Goal: Task Accomplishment & Management: Complete application form

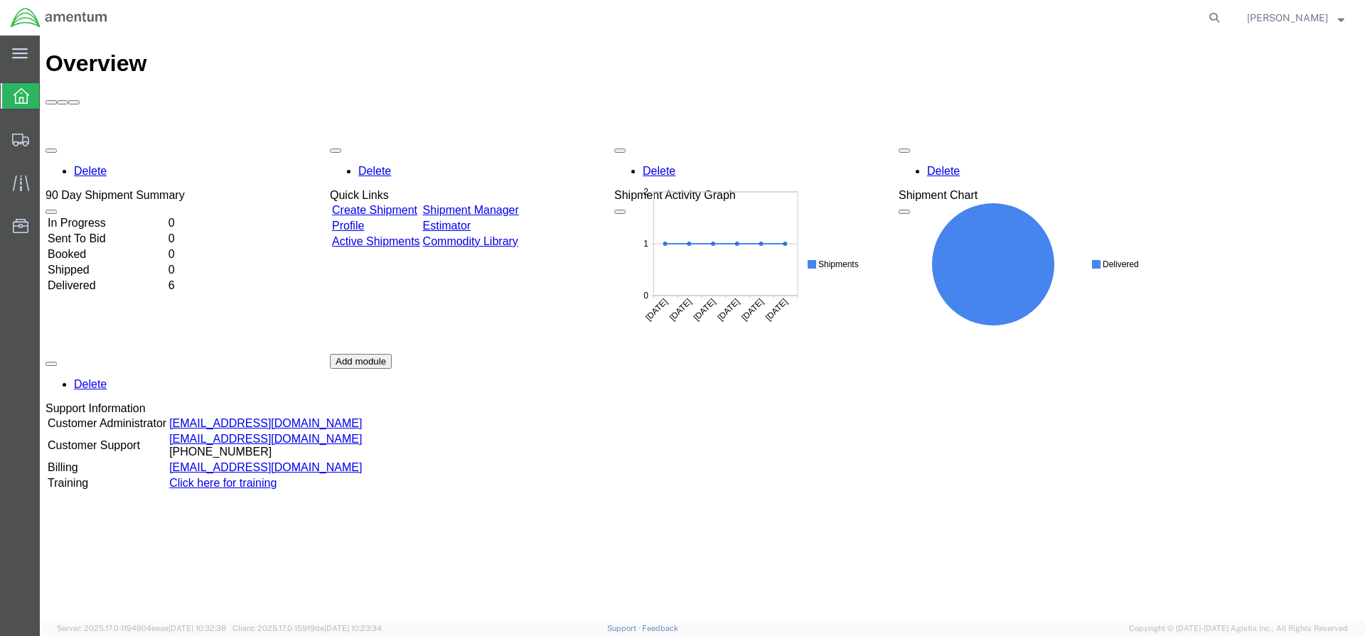
click at [381, 204] on link "Create Shipment" at bounding box center [374, 210] width 85 height 12
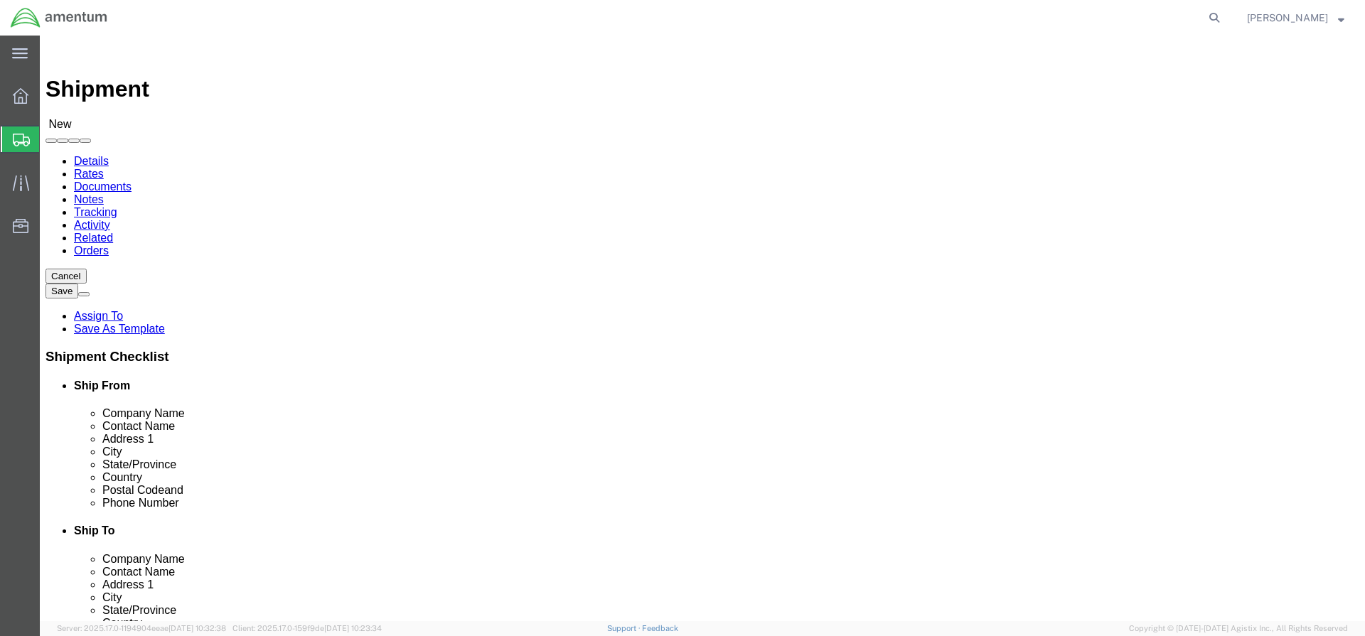
select select
click input "text"
type input "spea"
click p "- Amentum Services, Inc. - ([PERSON_NAME]) Bldg [STREET_ADDRESS][PERSON_NAME][P…"
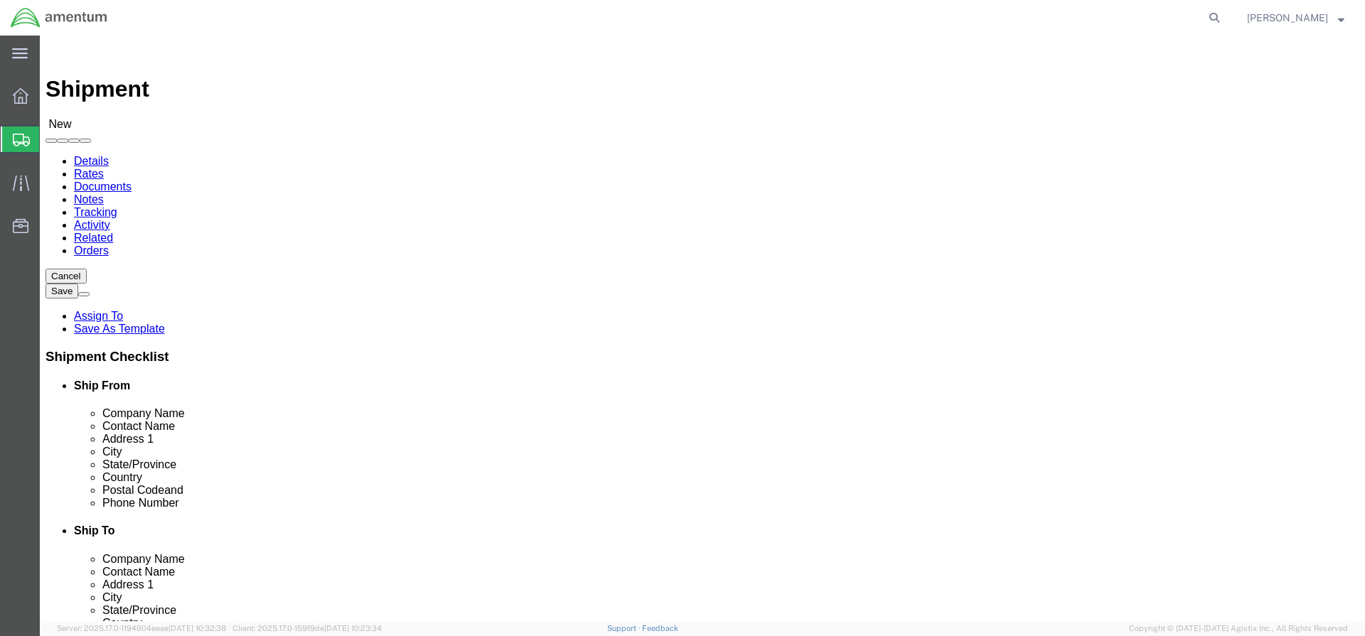
select select
type input "Amentum Services, Inc."
type input "[PERSON_NAME]"
type input "Bldg [STREET_ADDRESS][PERSON_NAME]"
type input "Hanger 7, Rm 117"
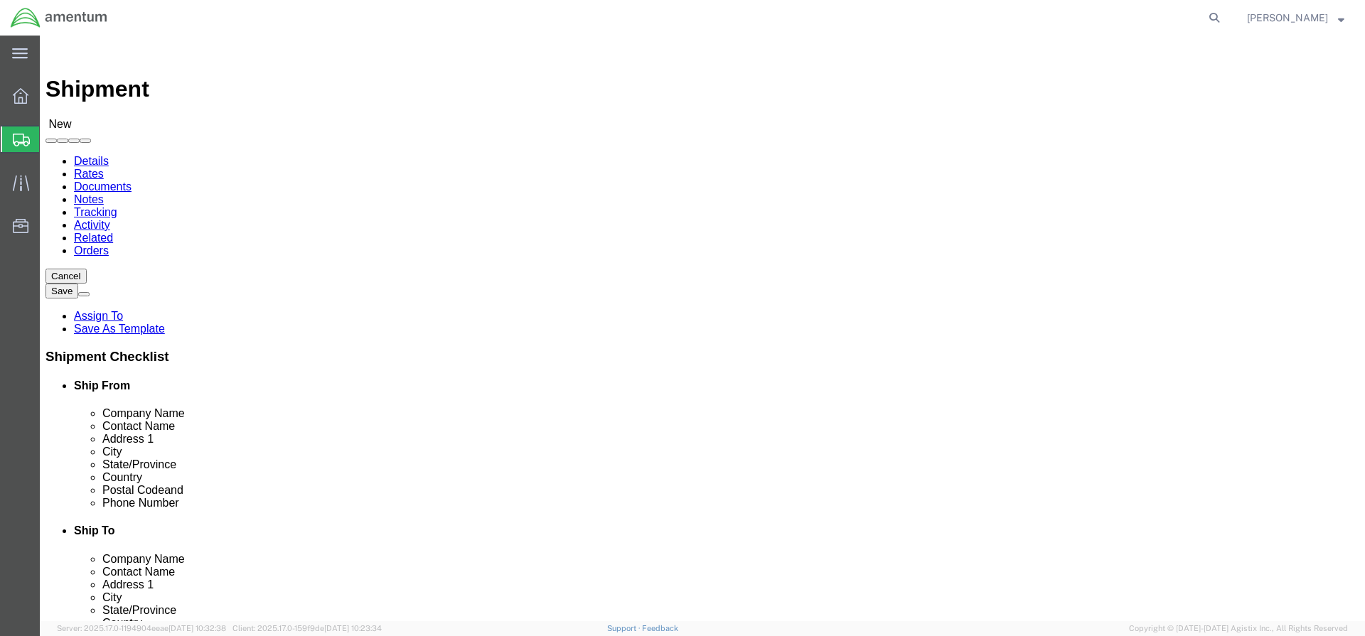
type input "FORT [PERSON_NAME]"
type input "99703"
select select "AK"
type input "[PERSON_NAME]"
click input "text"
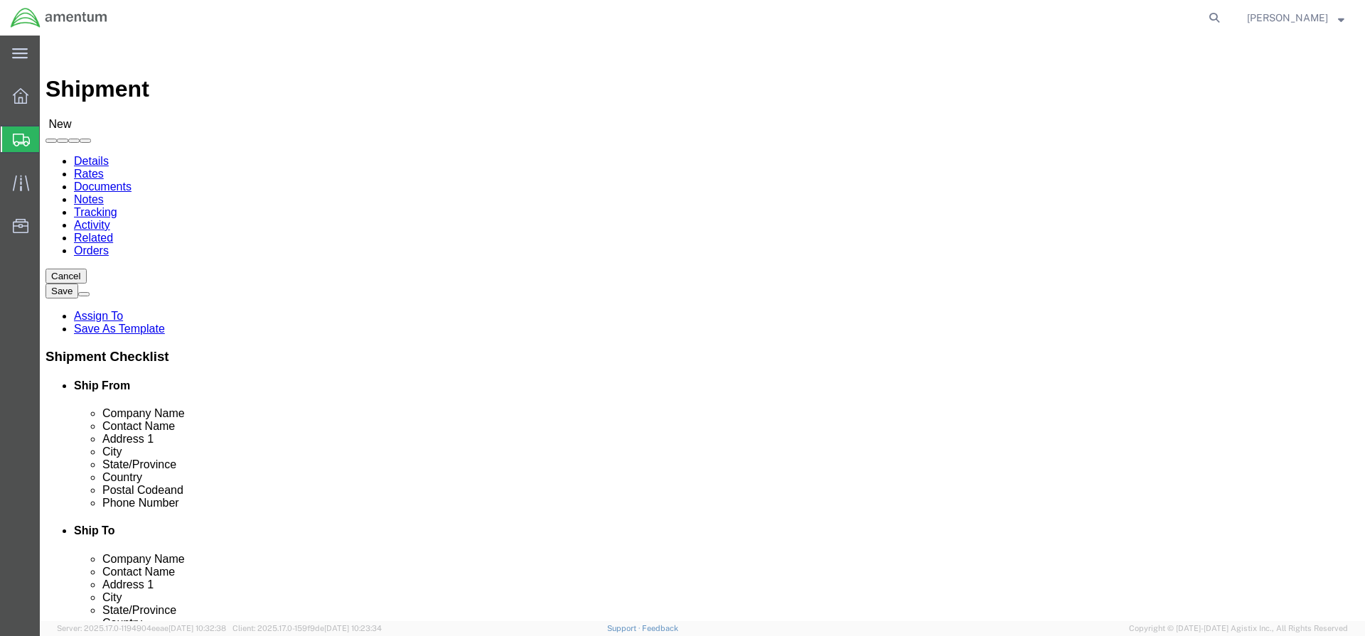
type input "9073532077"
click input "text"
paste input "[PERSON_NAME][EMAIL_ADDRESS][DOMAIN_NAME]"
type input "[PERSON_NAME][EMAIL_ADDRESS][DOMAIN_NAME]"
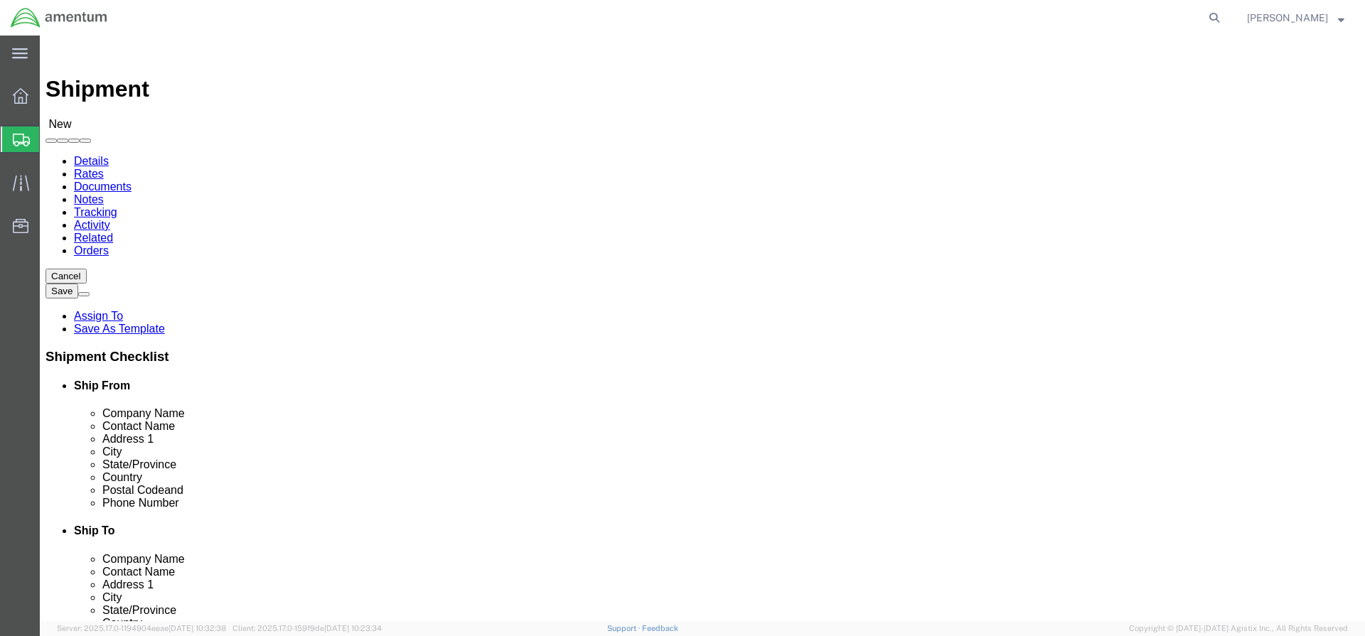
click input "checkbox"
checkbox input "true"
click input "text"
type input "kare"
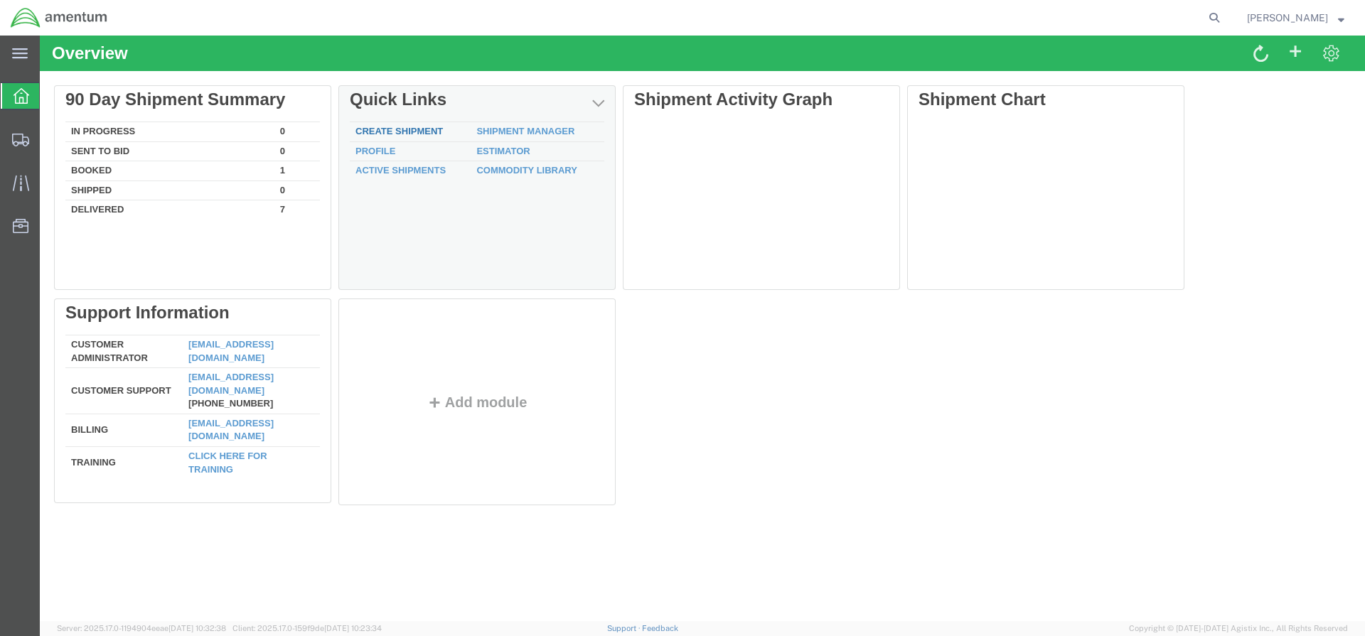
click at [427, 135] on link "Create Shipment" at bounding box center [398, 131] width 87 height 11
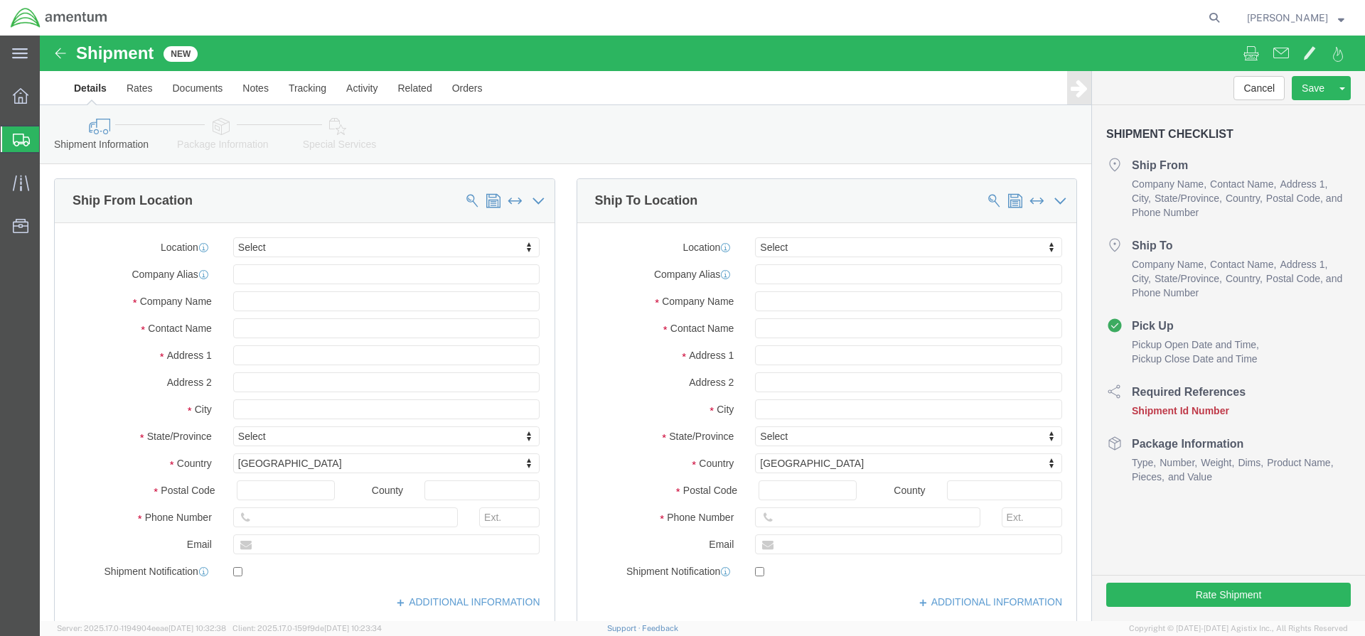
select select
click input "text"
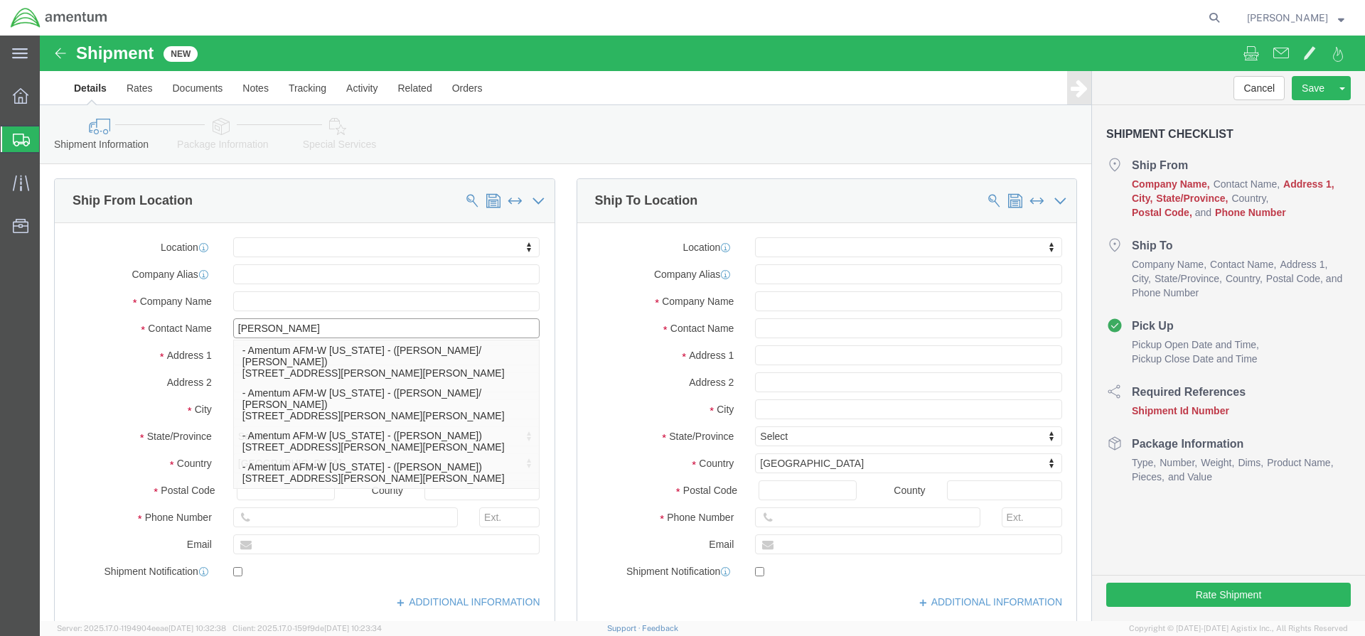
type input "james spear"
click p "- Amentum AFM-W Alaska - (James Spears) 2077 Montgomery Road, Fort wainwright, …"
select select
type input "Amentum AFM-W Alaska"
type input "James Spears"
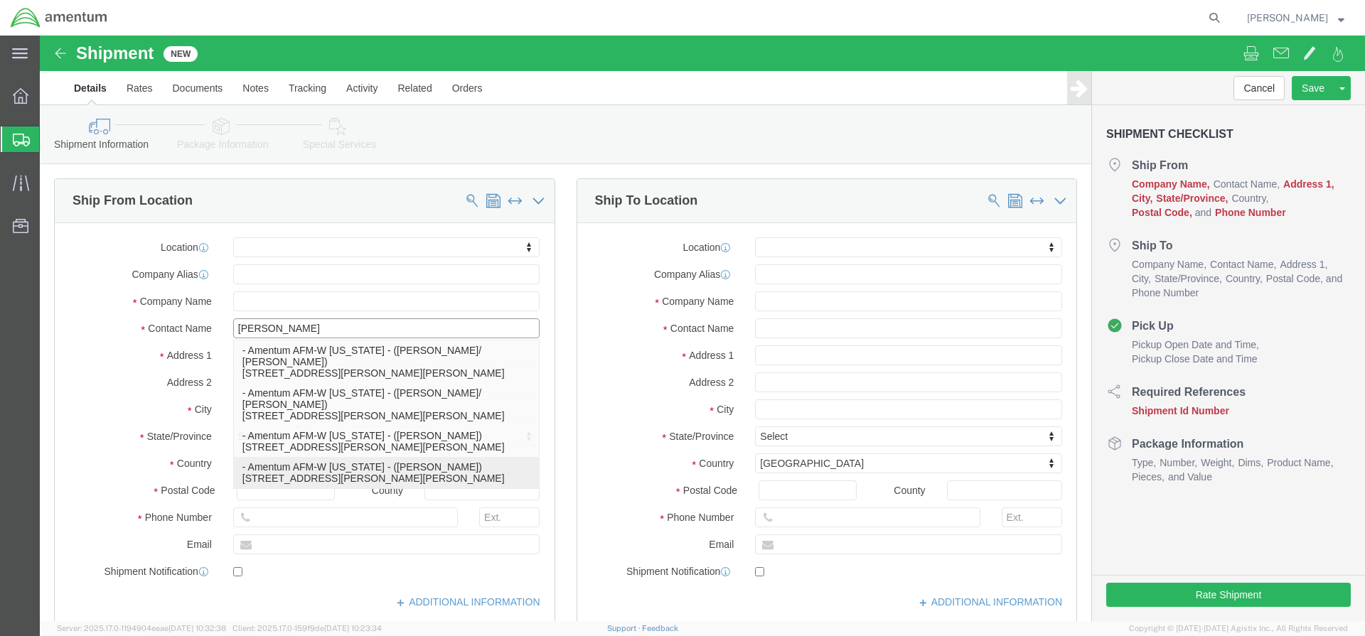
type input "2077 Montgomery Road"
type input "Fort wainwright"
type input "99703"
select select "AK"
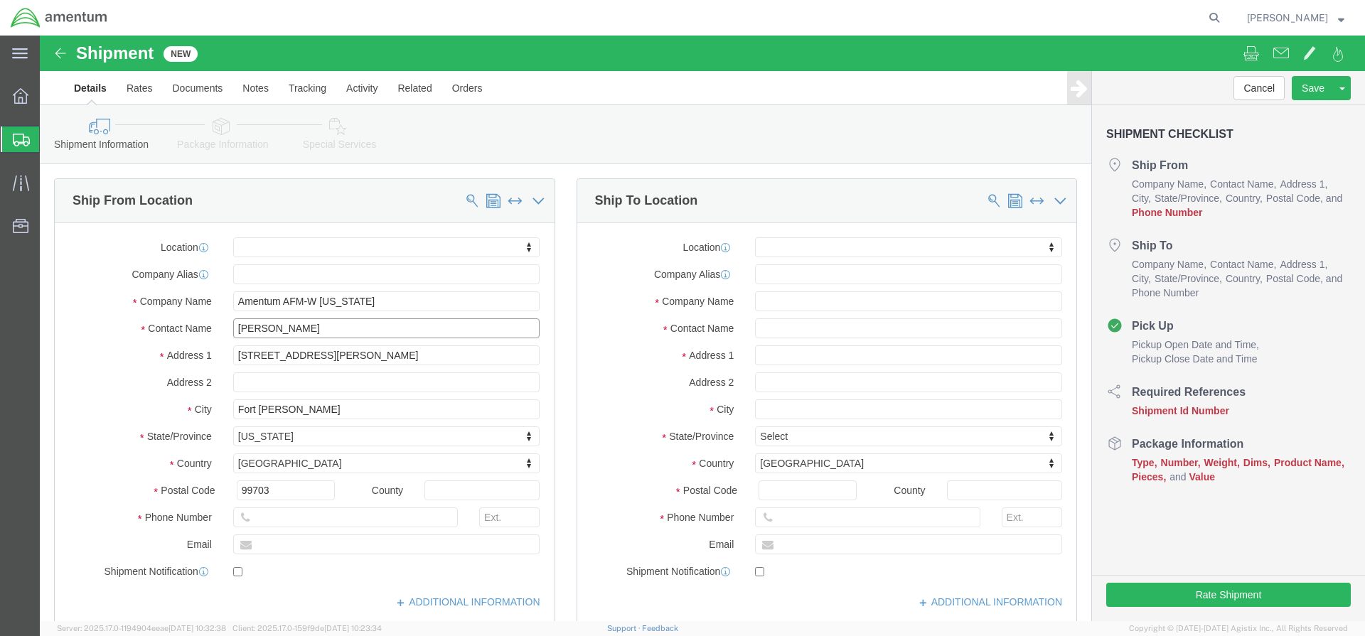
type input "James Spears"
click input "text"
type input "karen"
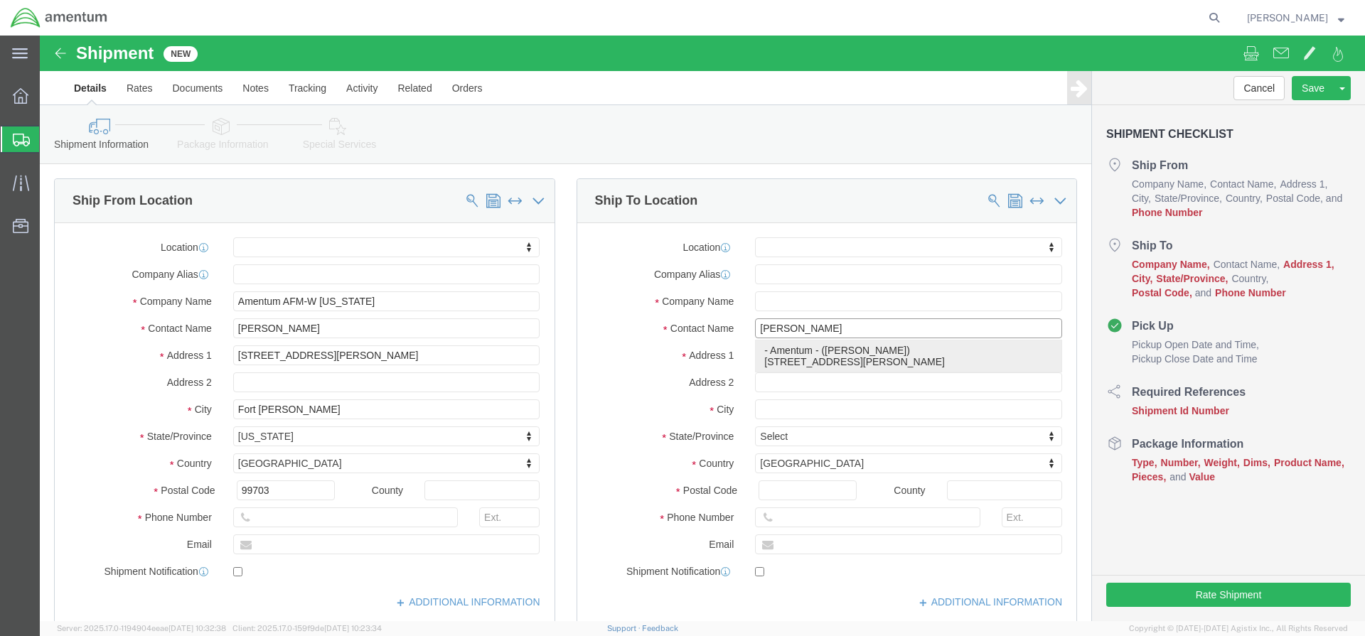
click p "- Amentum - (KAREN BOWMAN) 727 Ray Road, RM 116, FORT RILEY, KS, 66442, US"
select select
type input "Amentum"
type input "KAREN BOWMAN"
type input "727 Ray Road"
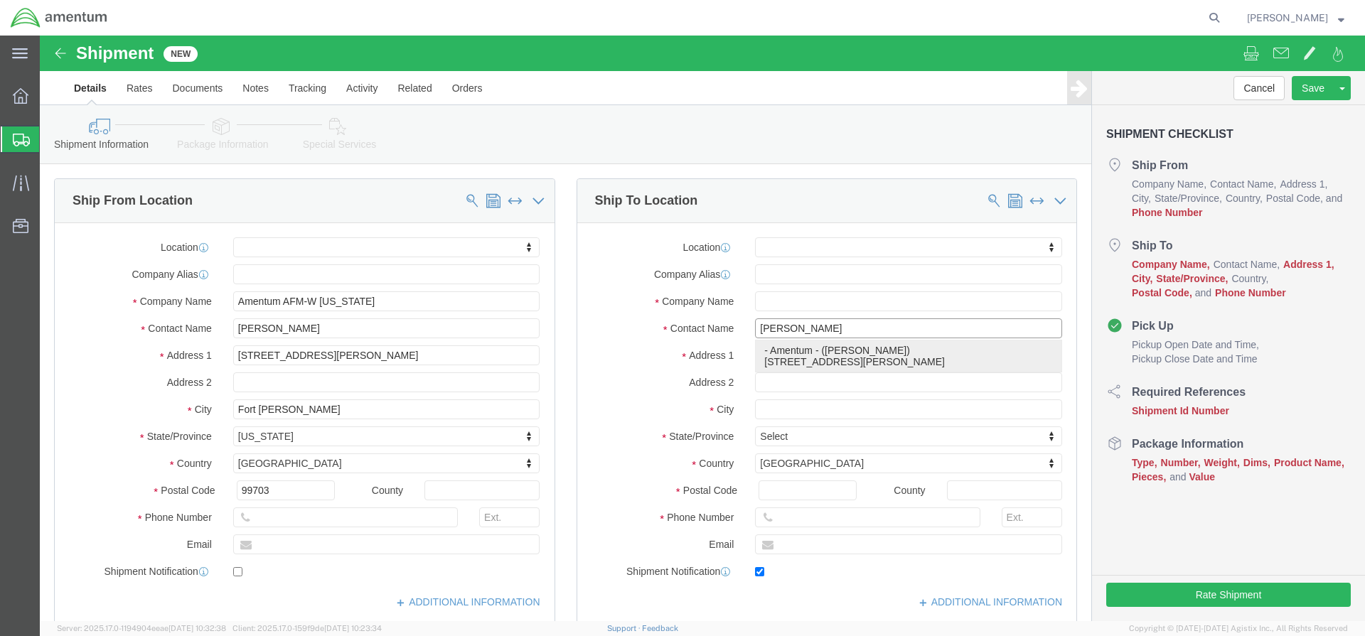
type input "RM 116"
type input "FORT RILEY"
type input "66442"
type input "(785) 239-1569"
type input "karen.bowman3.ctr@army.mil"
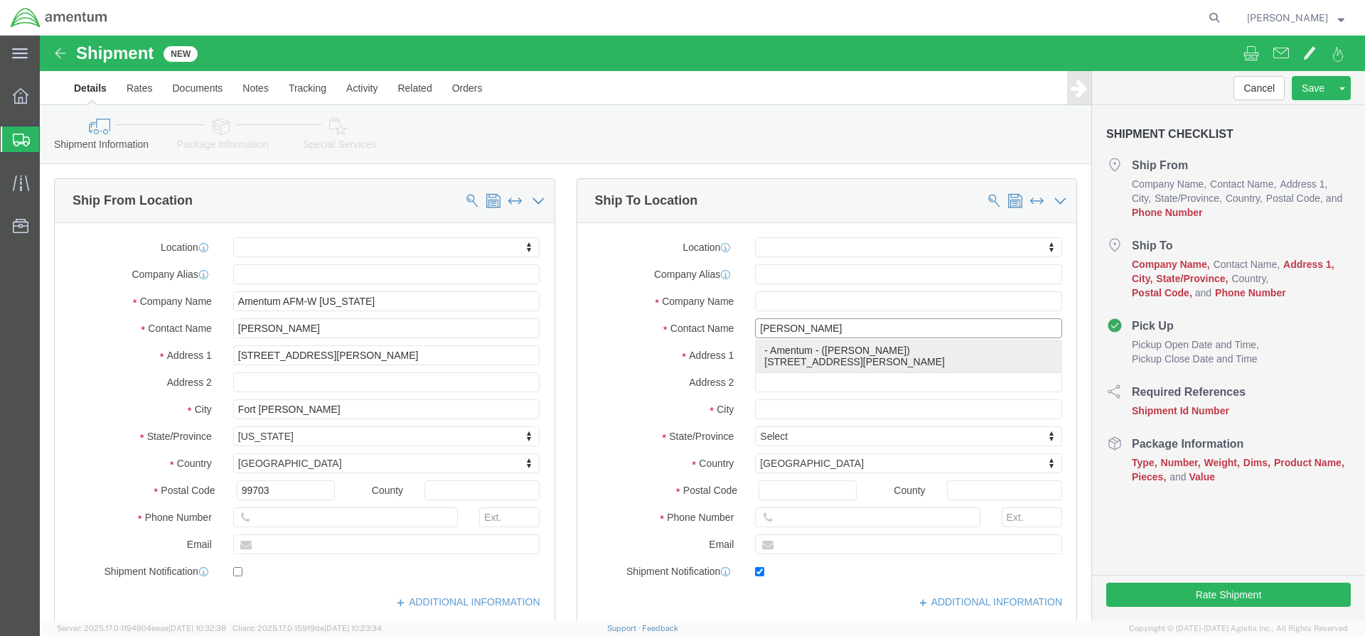
checkbox input "true"
select select "KS"
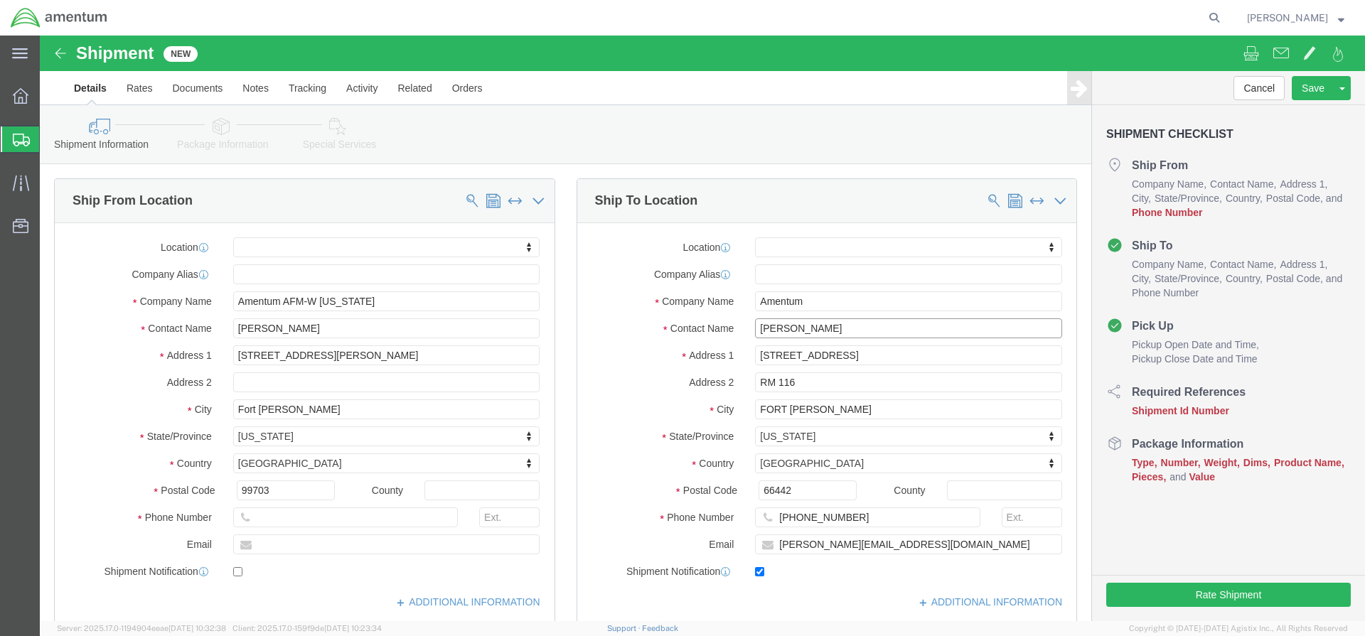
type input "KAREN BOWMAN"
click input "text"
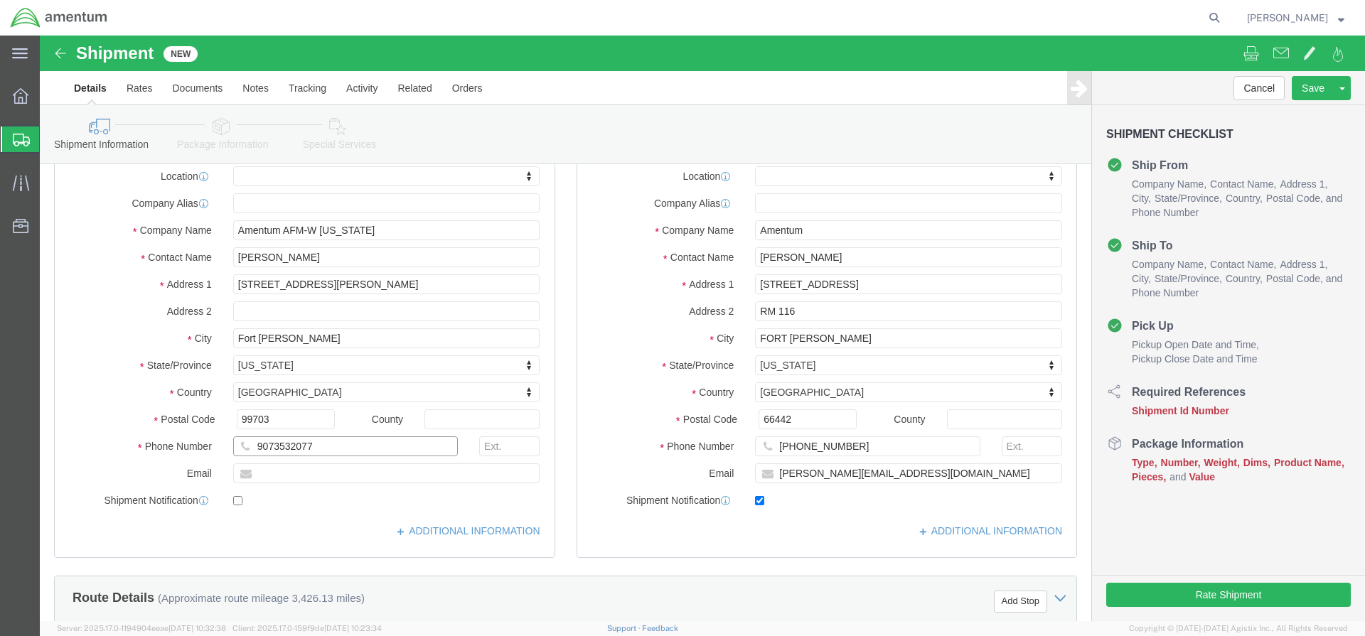
type input "9073532077"
click input "text"
paste input "[PERSON_NAME][EMAIL_ADDRESS][DOMAIN_NAME]"
type input "[PERSON_NAME][EMAIL_ADDRESS][DOMAIN_NAME]"
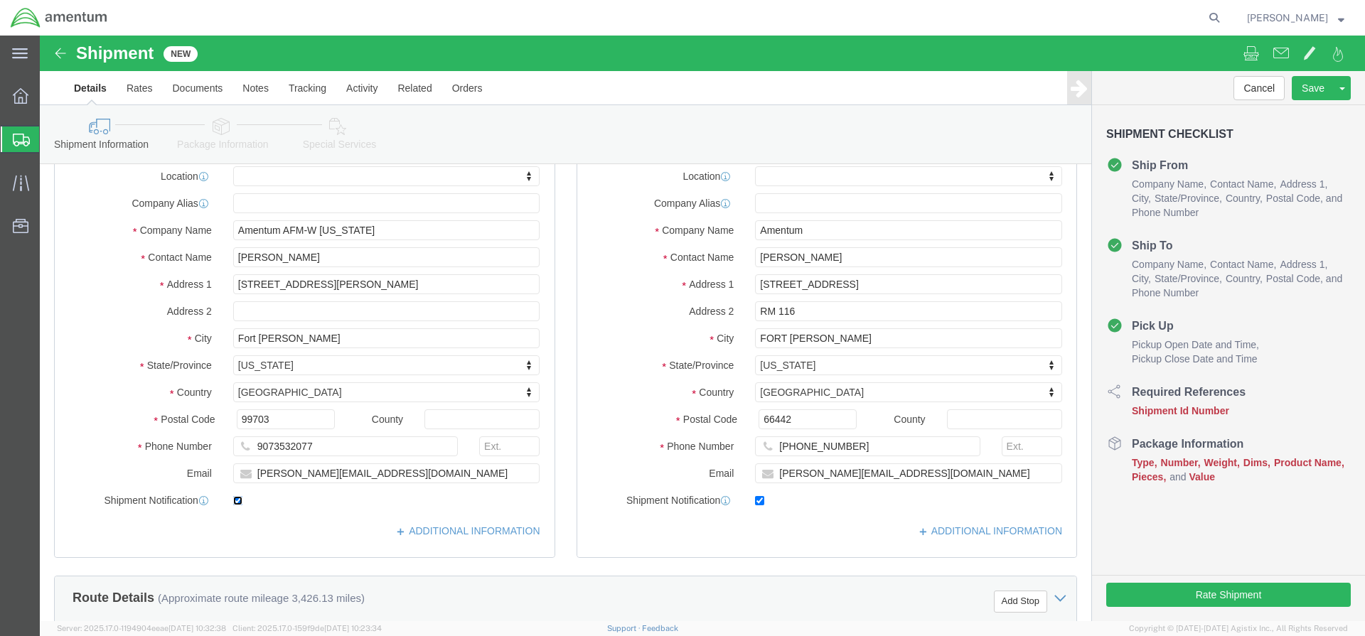
click input "checkbox"
checkbox input "true"
click input "text"
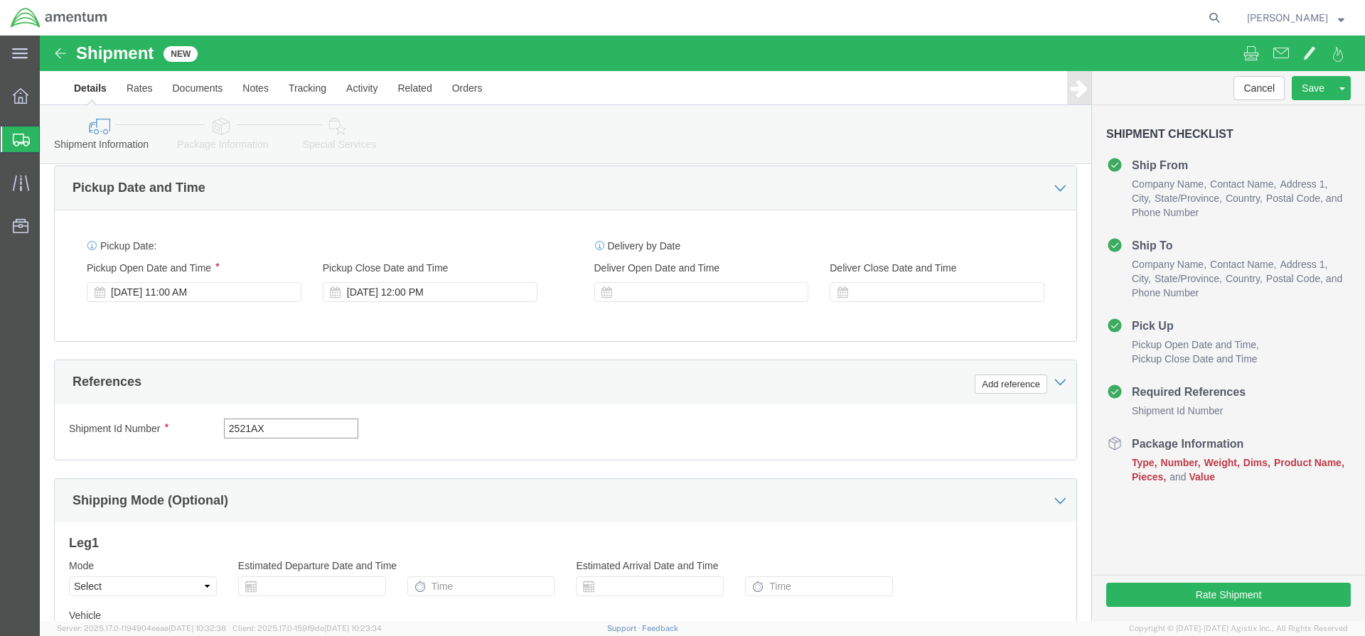
type input "2521AX"
click button "Continue"
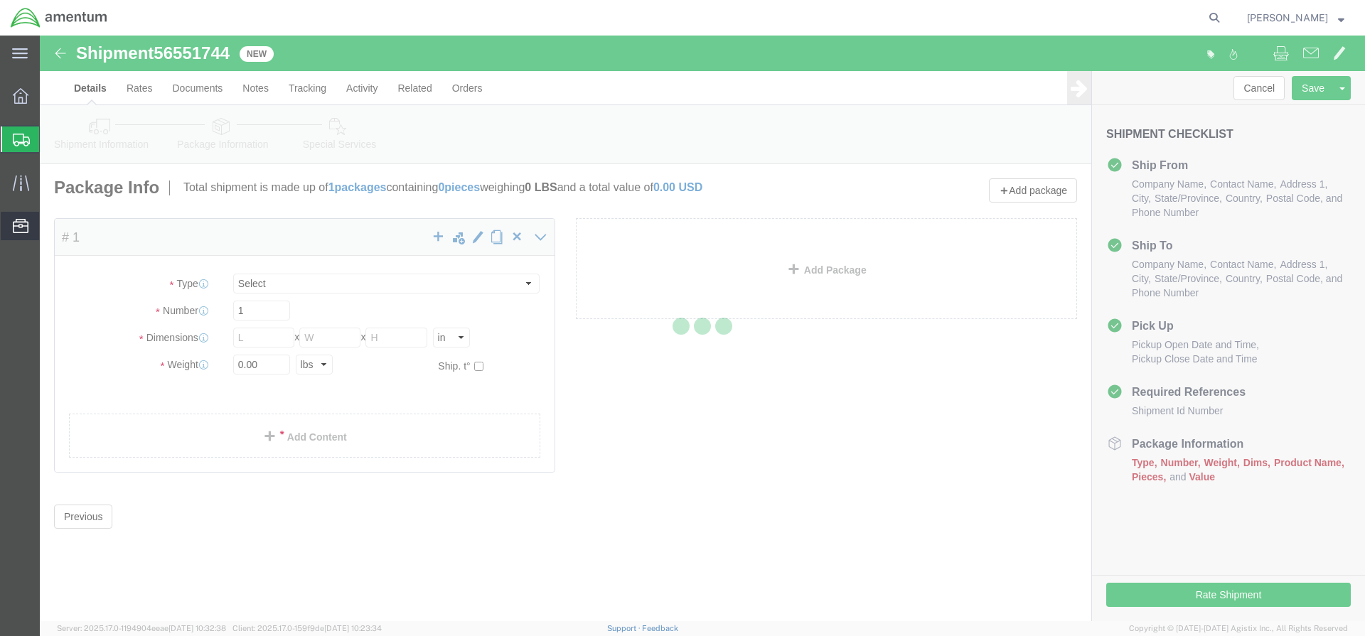
select select "CBOX"
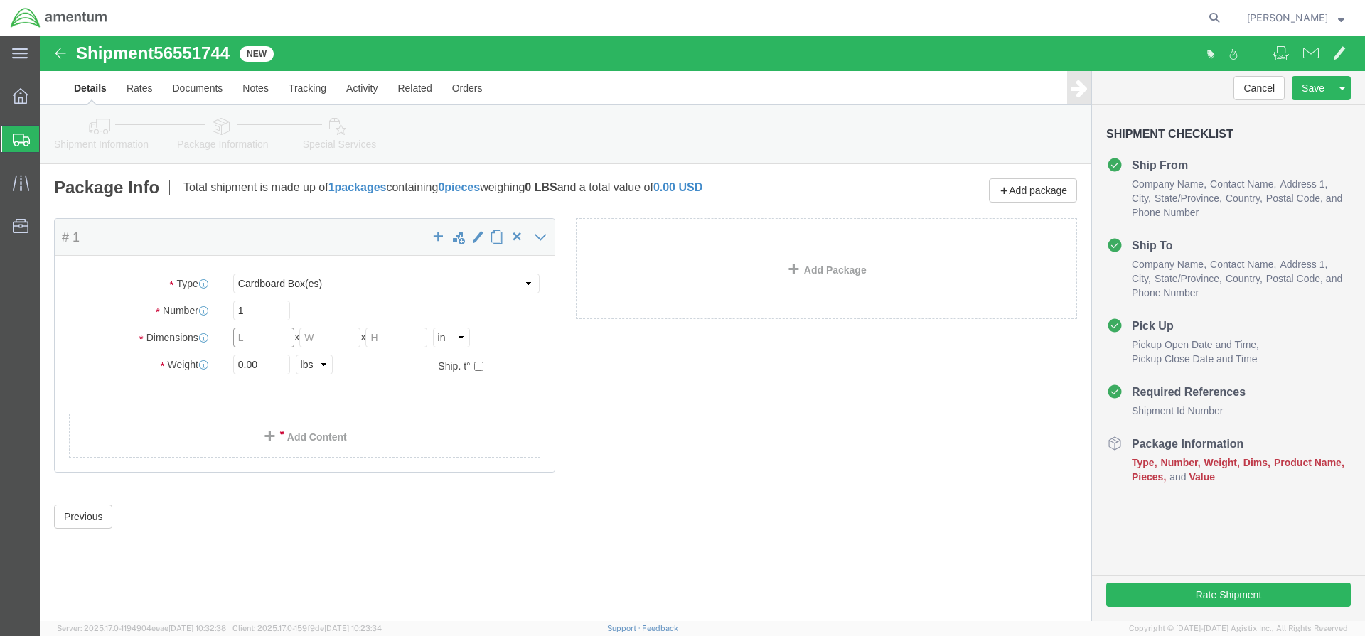
click input "text"
type input "12"
click input "text"
type input "9"
click input "text"
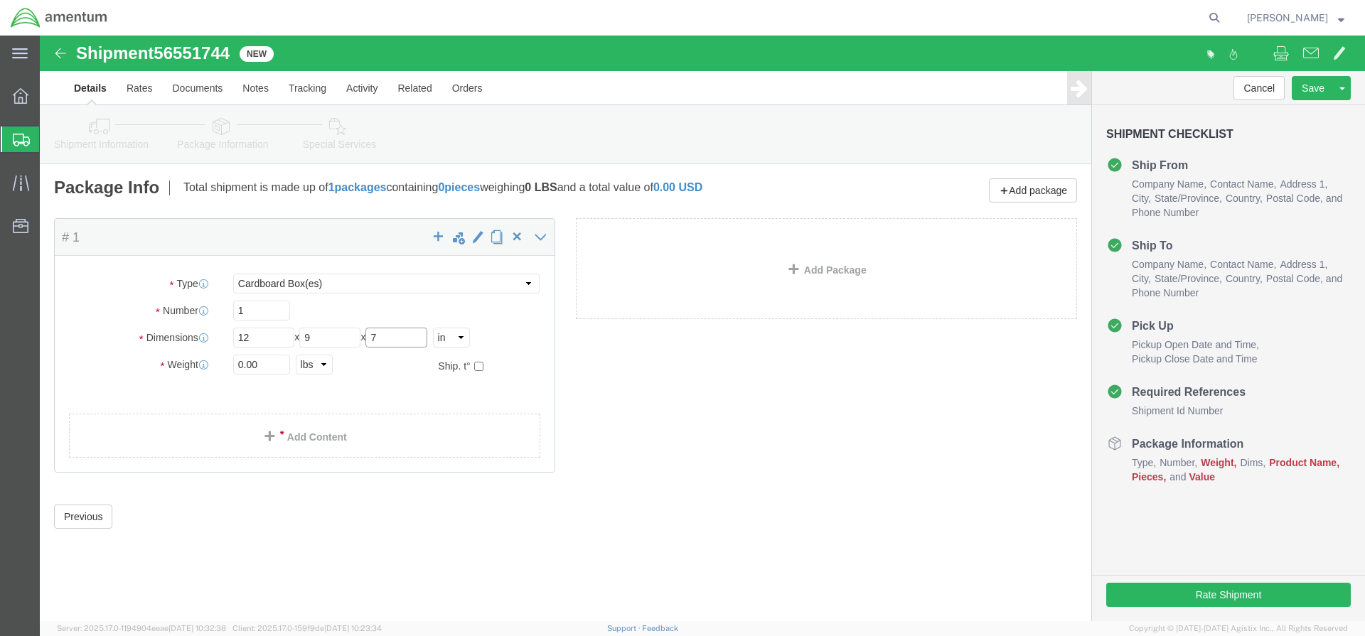
type input "7"
click input "0.00"
drag, startPoint x: 232, startPoint y: 334, endPoint x: 185, endPoint y: 325, distance: 47.8
click div "0.00 Select kgs lbs"
type input "2.00"
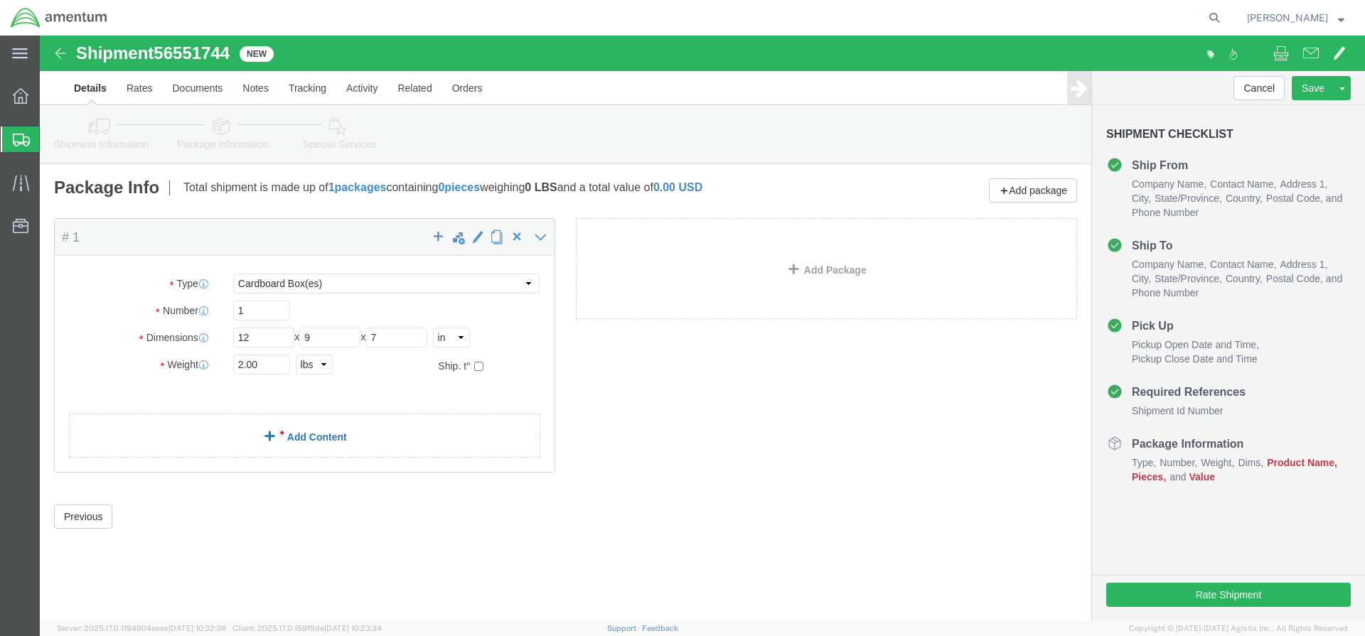
click link "Add Content"
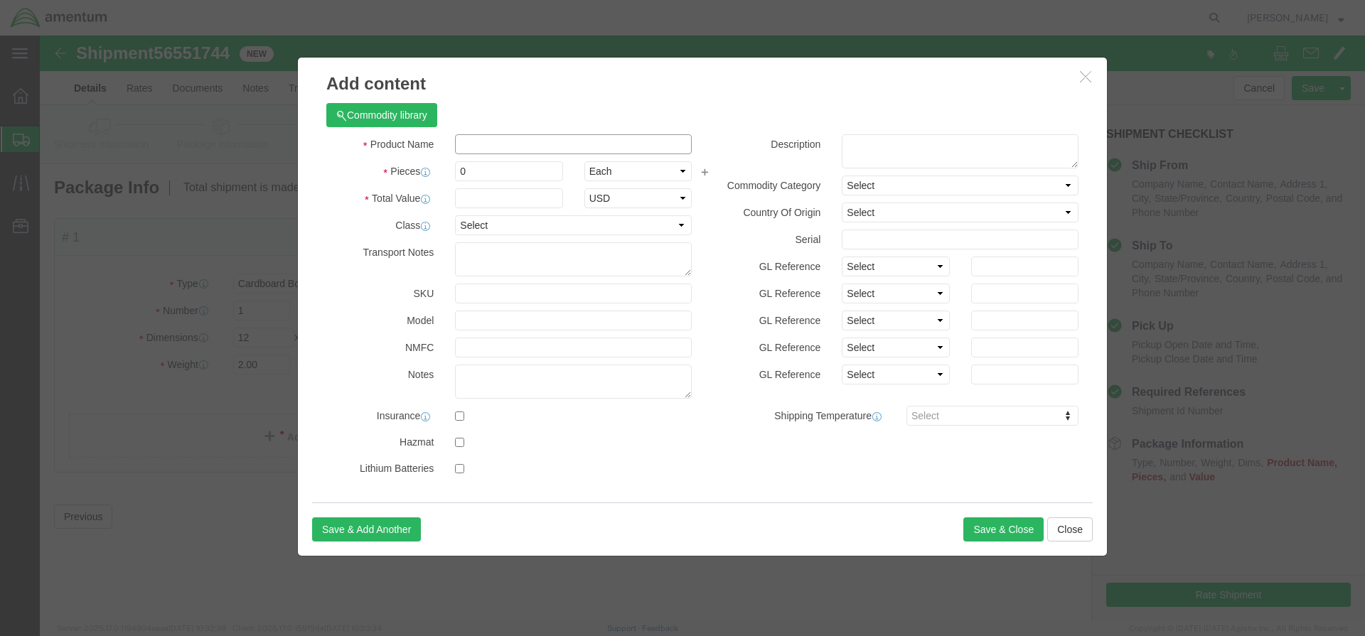
click input "text"
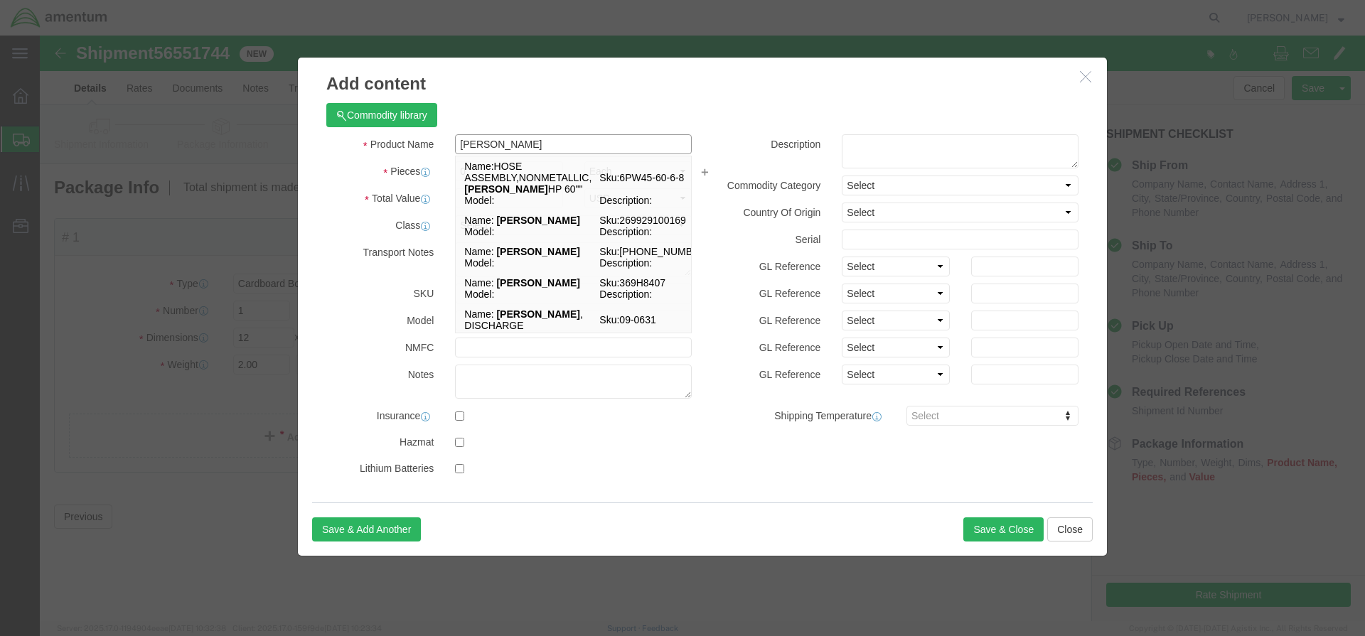
type input "HOSE ASSY"
click label
click input "checkbox"
checkbox input "true"
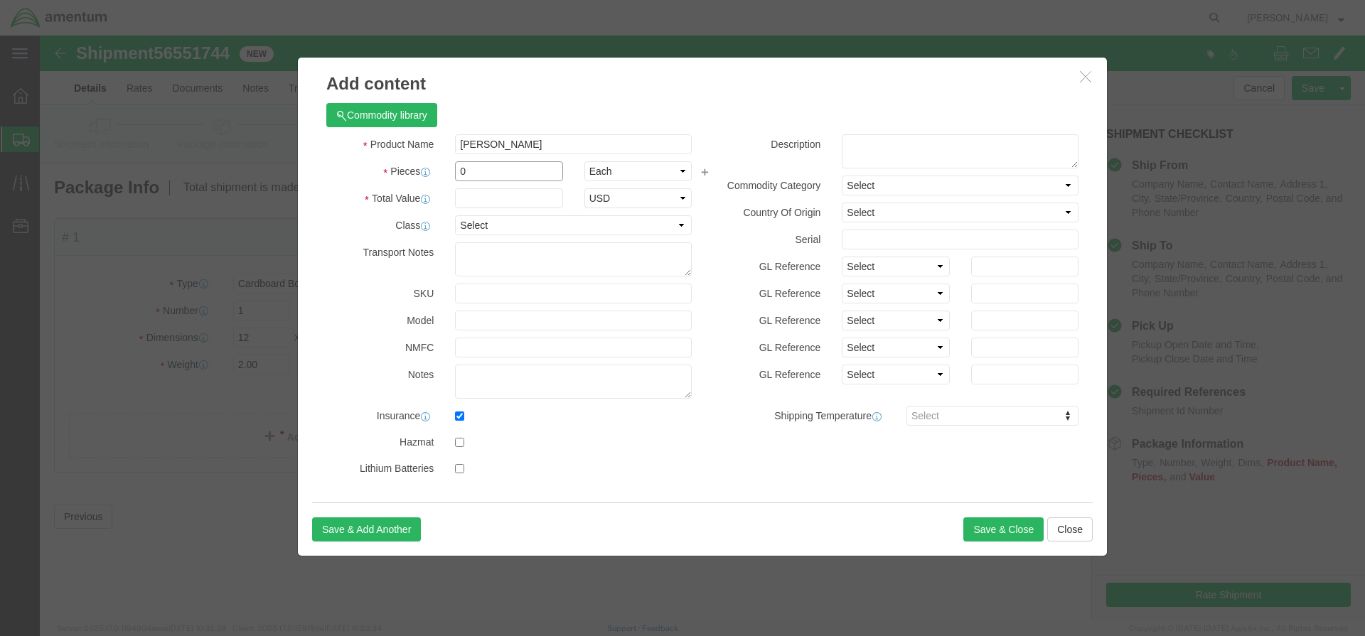
click input "0"
type input "1"
click input "text"
type input "10."
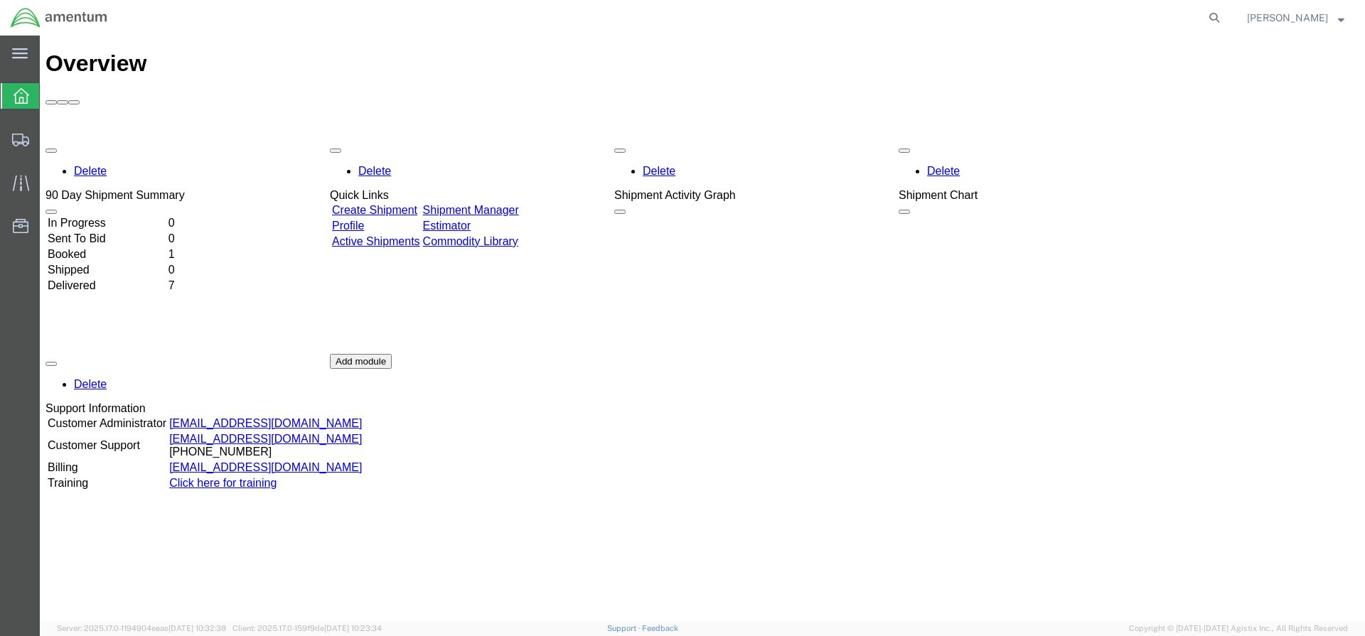
click at [417, 204] on link "Create Shipment" at bounding box center [374, 210] width 85 height 12
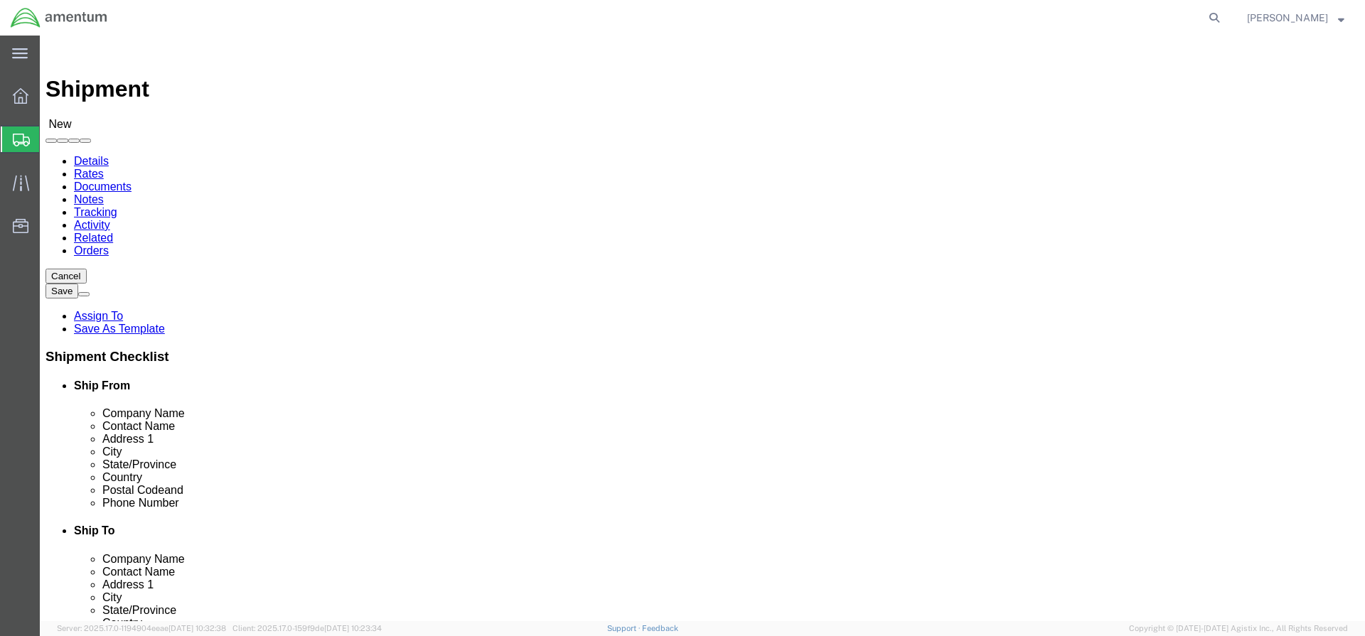
select select
click input "text"
type input "JAMES SP"
click p "- Amentum AFM-W Alaska - (James Spears) 2077 Montgomery Road, Fort wainwright, …"
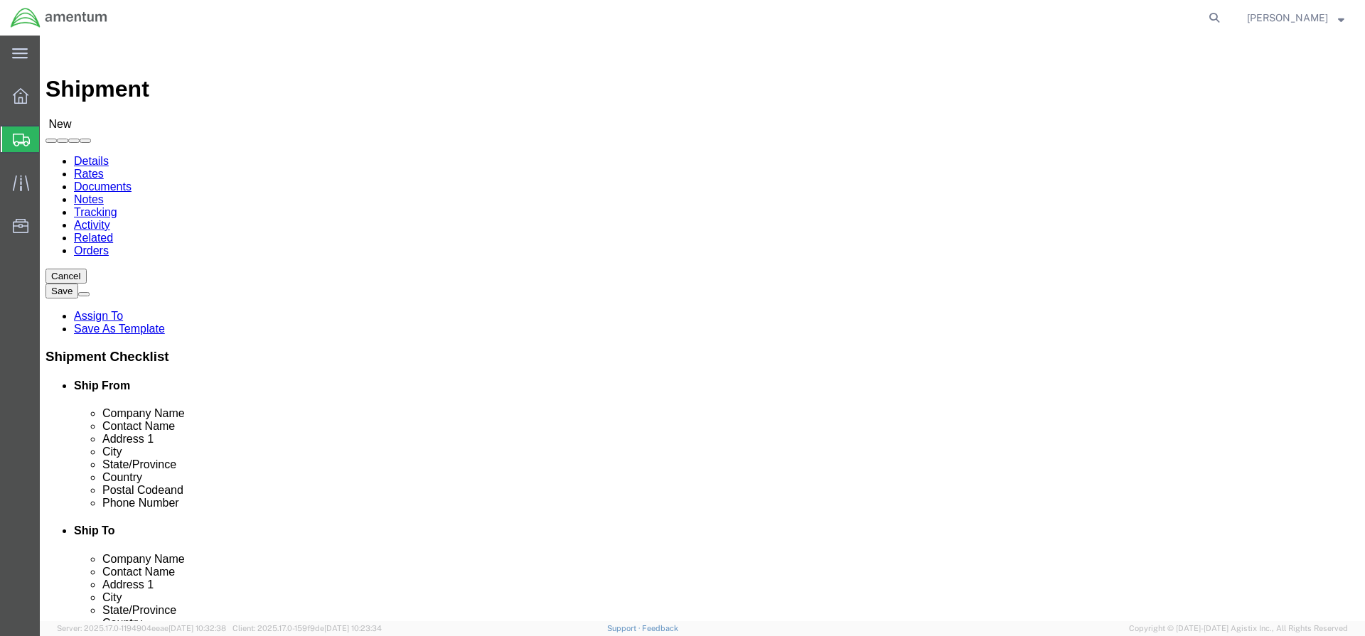
select select
type input "Amentum AFM-W Alaska"
type input "James Spears"
type input "2077 Montgomery Road"
type input "Fort wainwright"
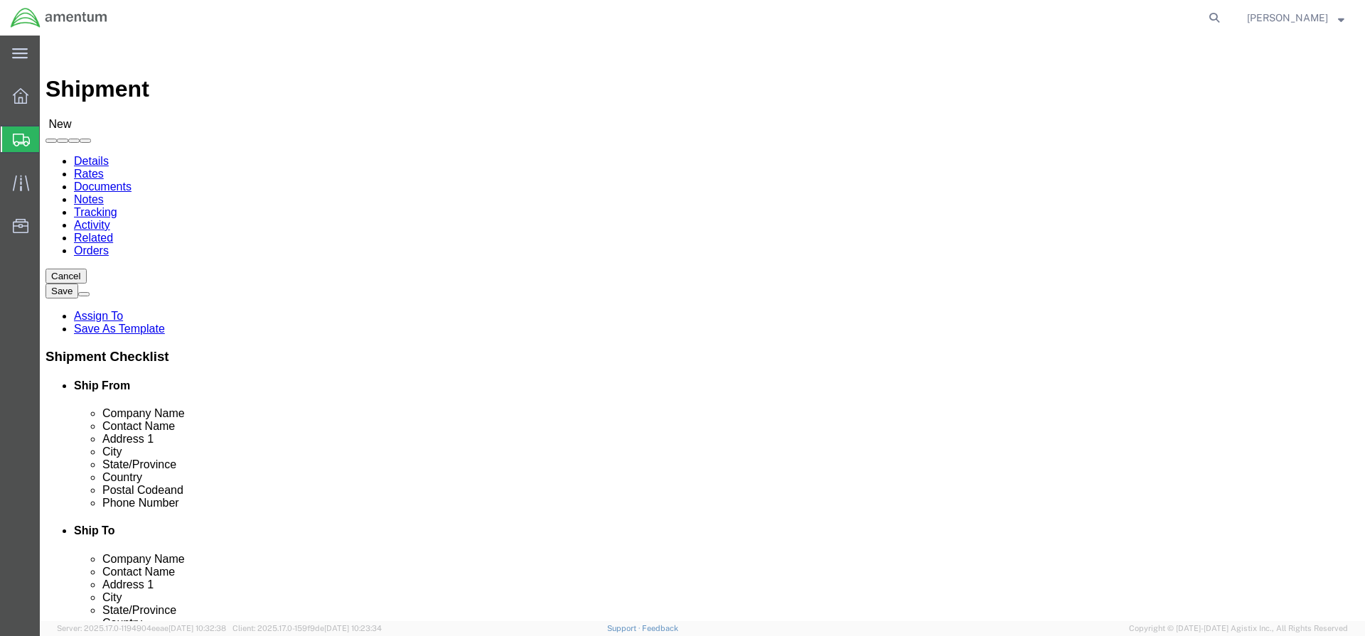
type input "99703"
select select "AK"
type input "James Spears"
click input "text"
type input "907-322-2077"
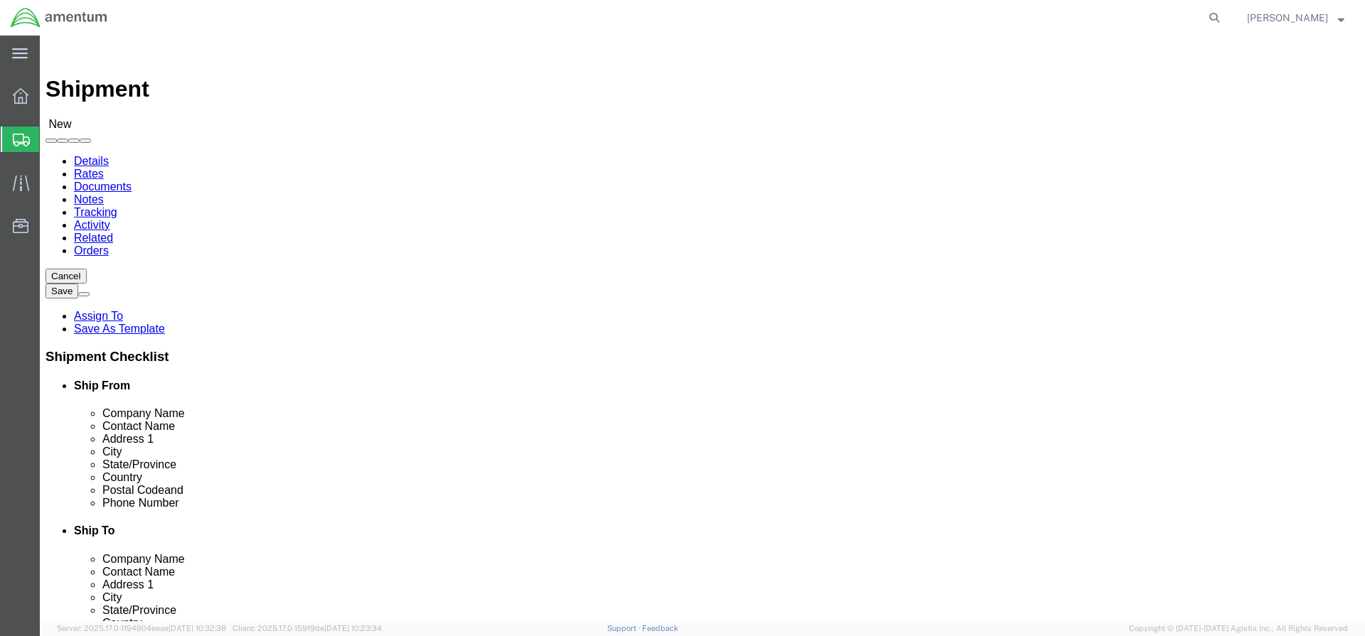
click input "text"
paste input "[PERSON_NAME][EMAIL_ADDRESS][DOMAIN_NAME]"
type input "[PERSON_NAME][EMAIL_ADDRESS][DOMAIN_NAME]"
click input "checkbox"
checkbox input "false"
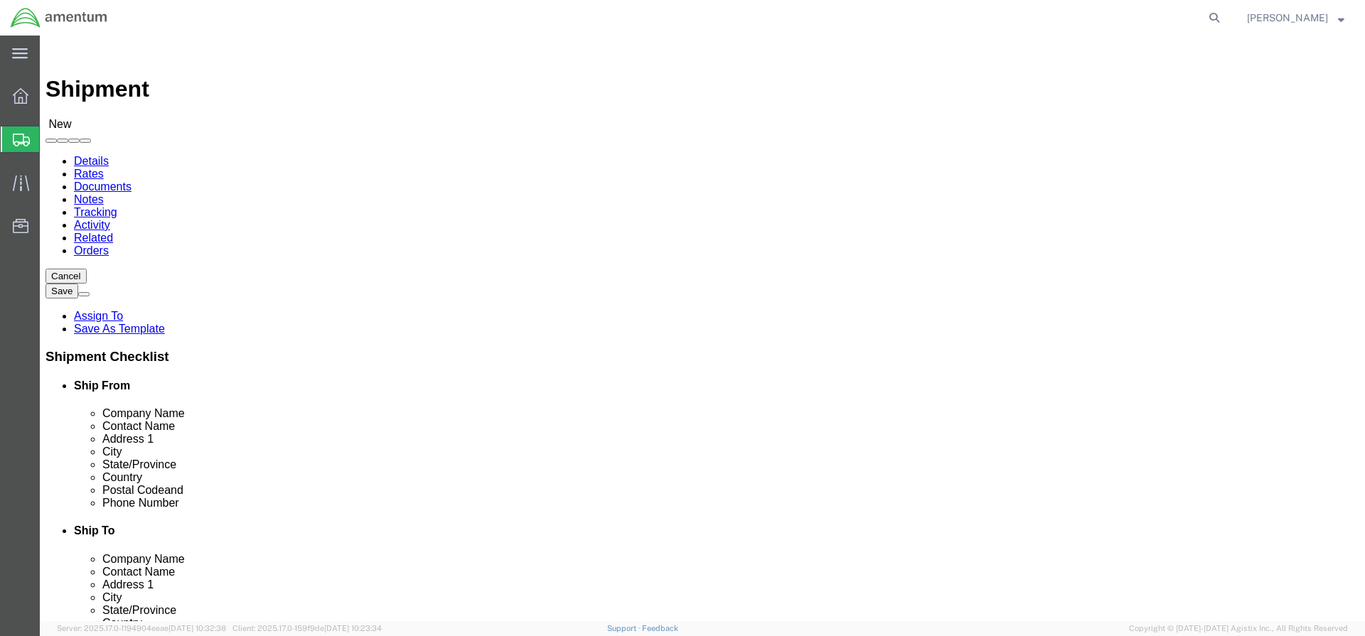
click input "text"
type input "KAREN"
click p "- Amentum - (KAREN BOWMAN) 727 Ray Road, RM 116, FORT RILEY, KS, 66442, US"
select select
type input "Amentum"
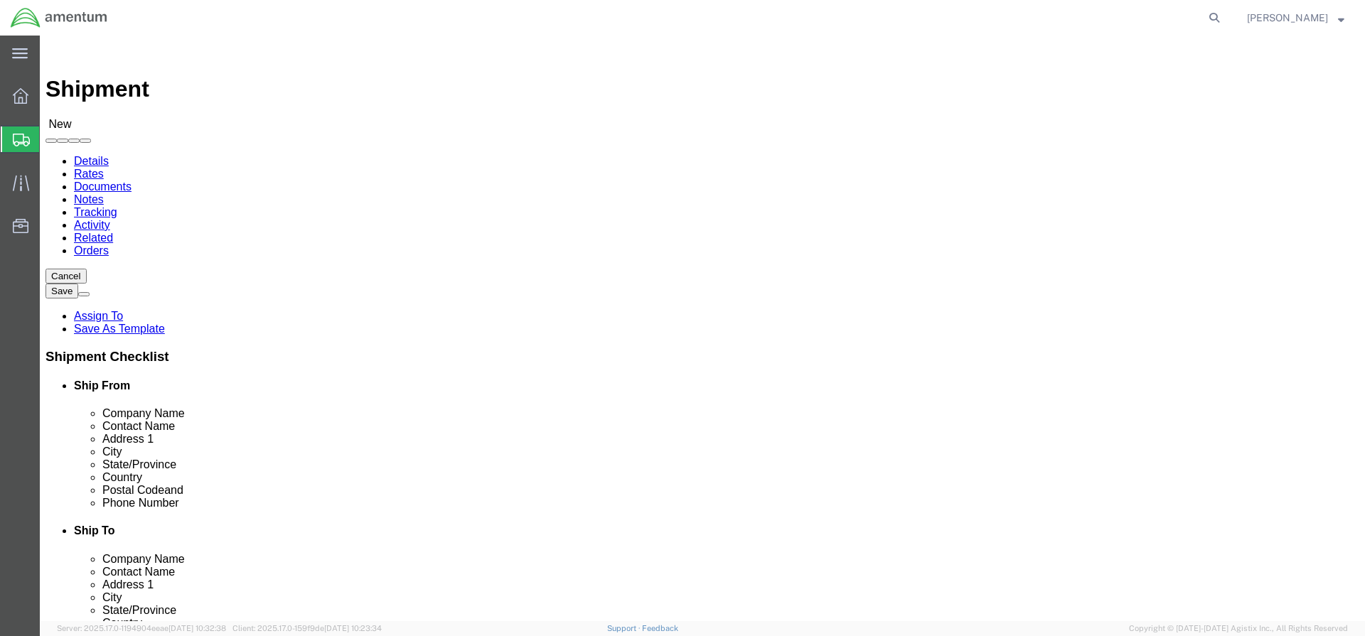
type input "KAREN BOWMAN"
type input "727 Ray Road"
type input "RM 116"
type input "FORT RILEY"
type input "66442"
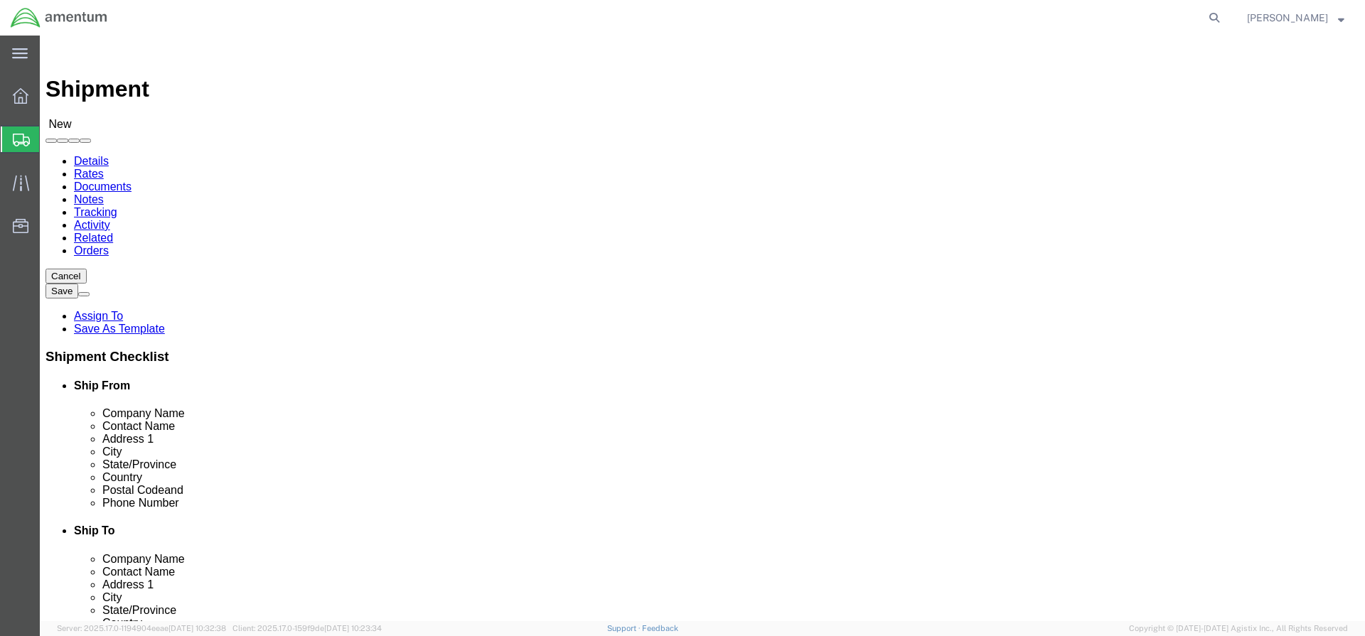
type input "(785) 239-1569"
type input "karen.bowman3.ctr@army.mil"
checkbox input "true"
select select "KS"
type input "KAREN BOWMAN"
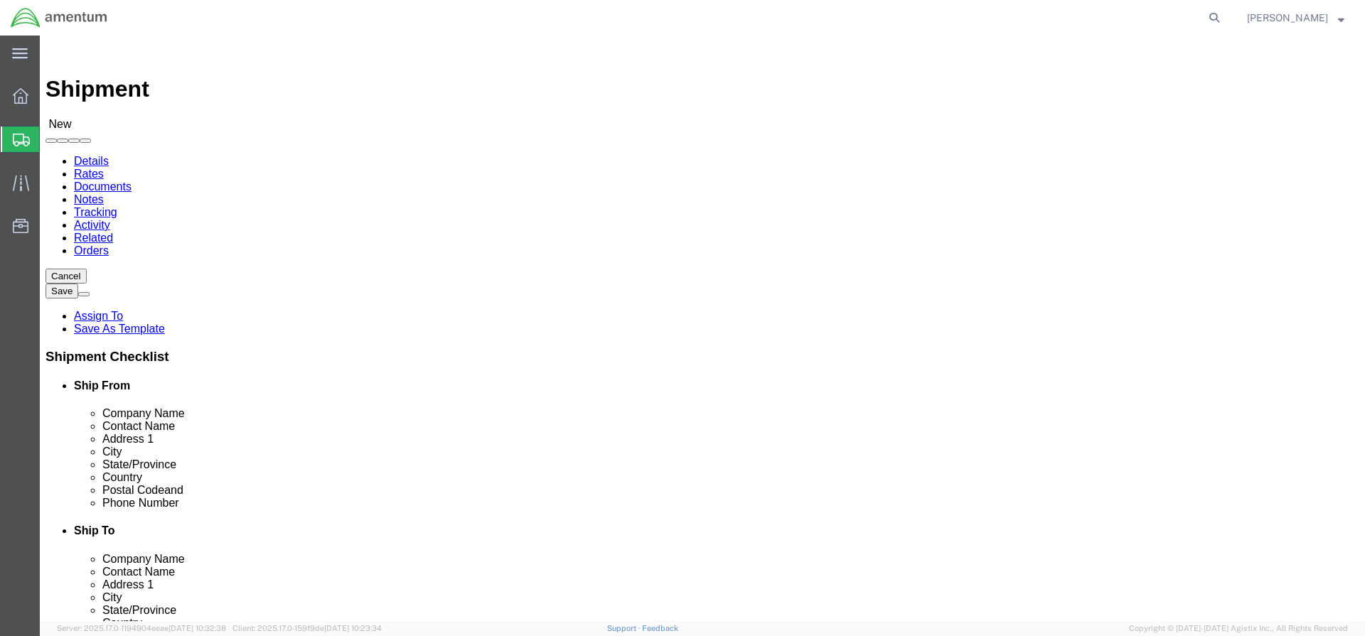
click input "checkbox"
checkbox input "true"
click input "text"
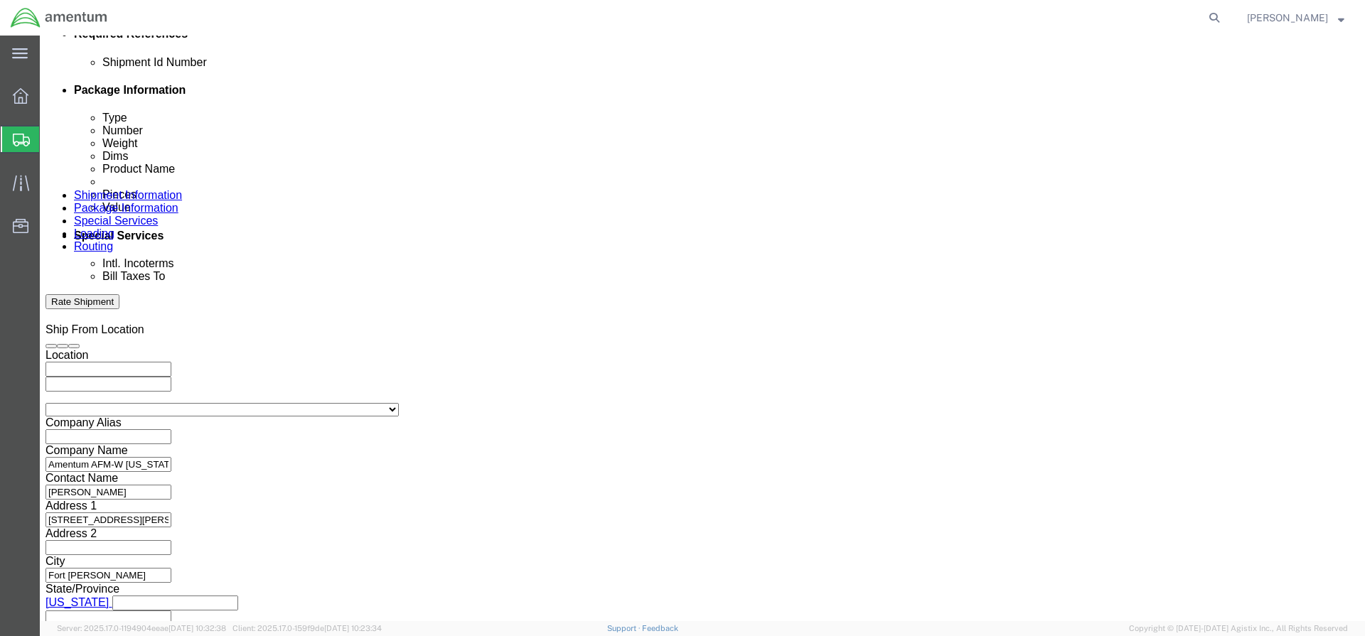
type input "2521AX"
click button "Continue"
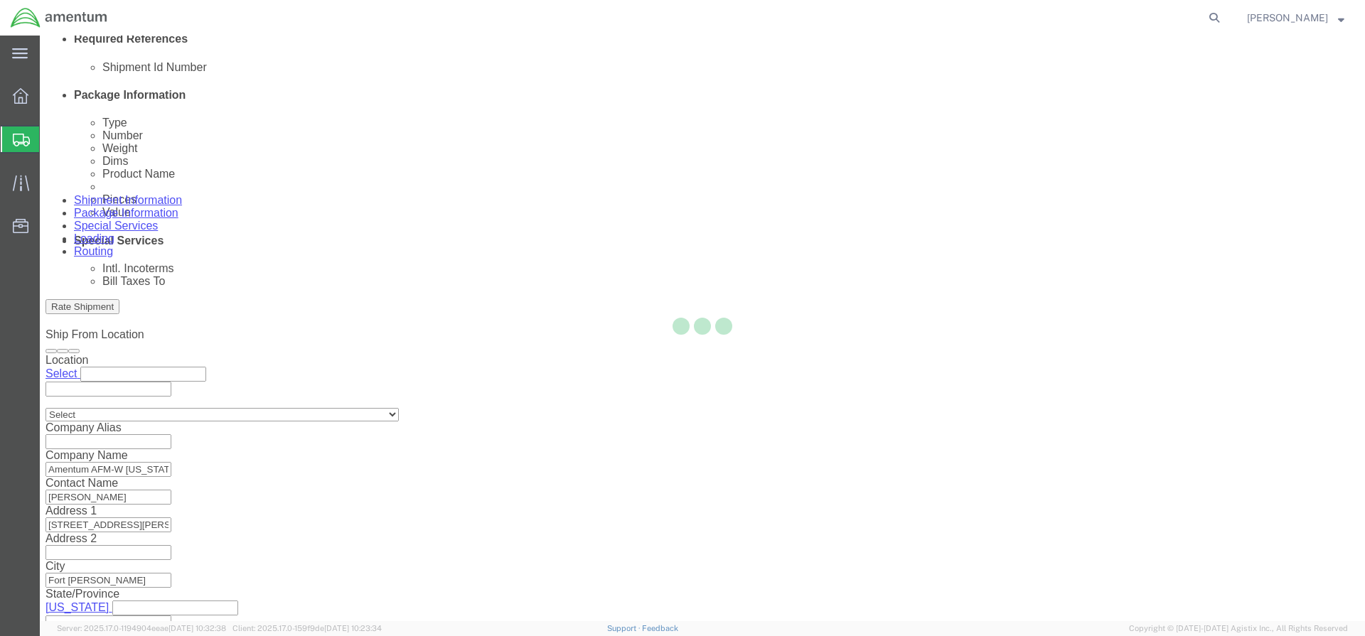
scroll to position [860, 0]
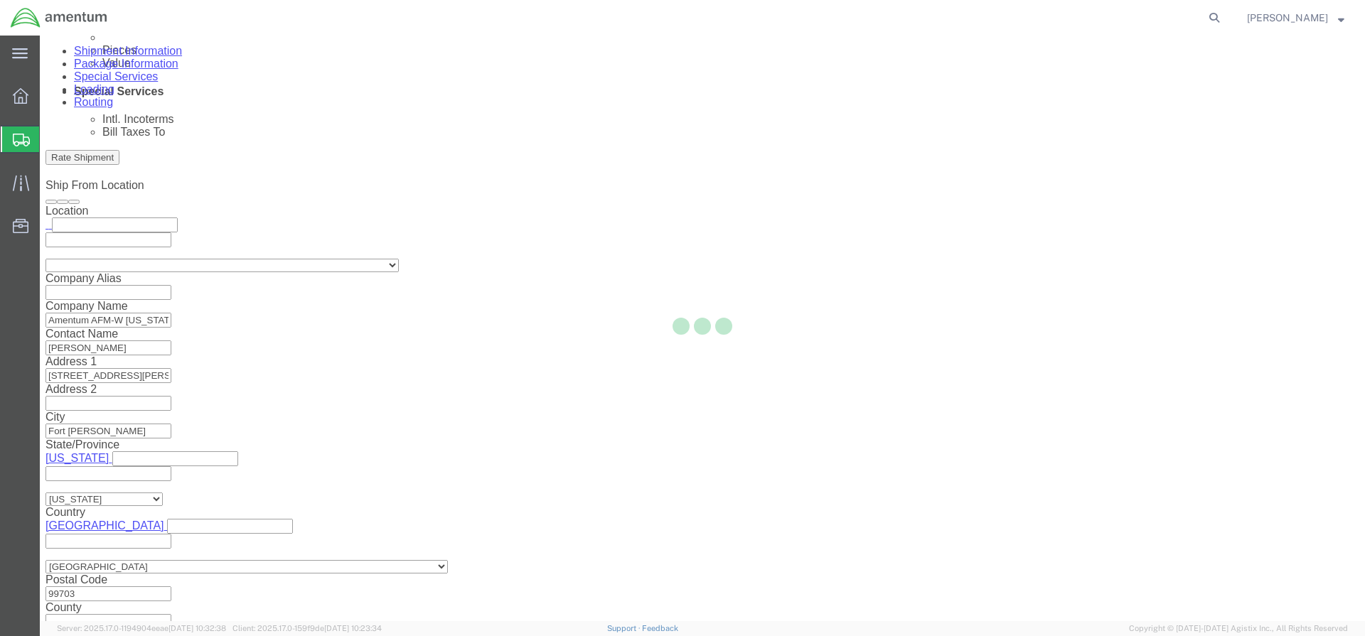
select select "CBOX"
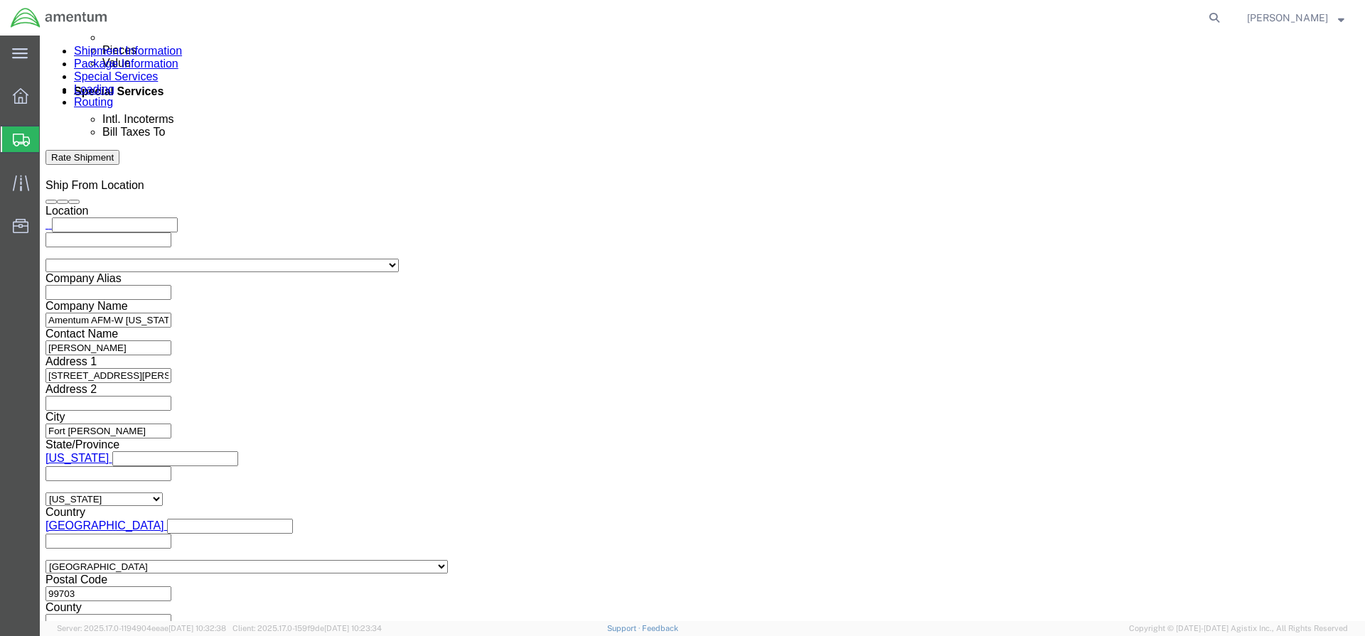
click input "text"
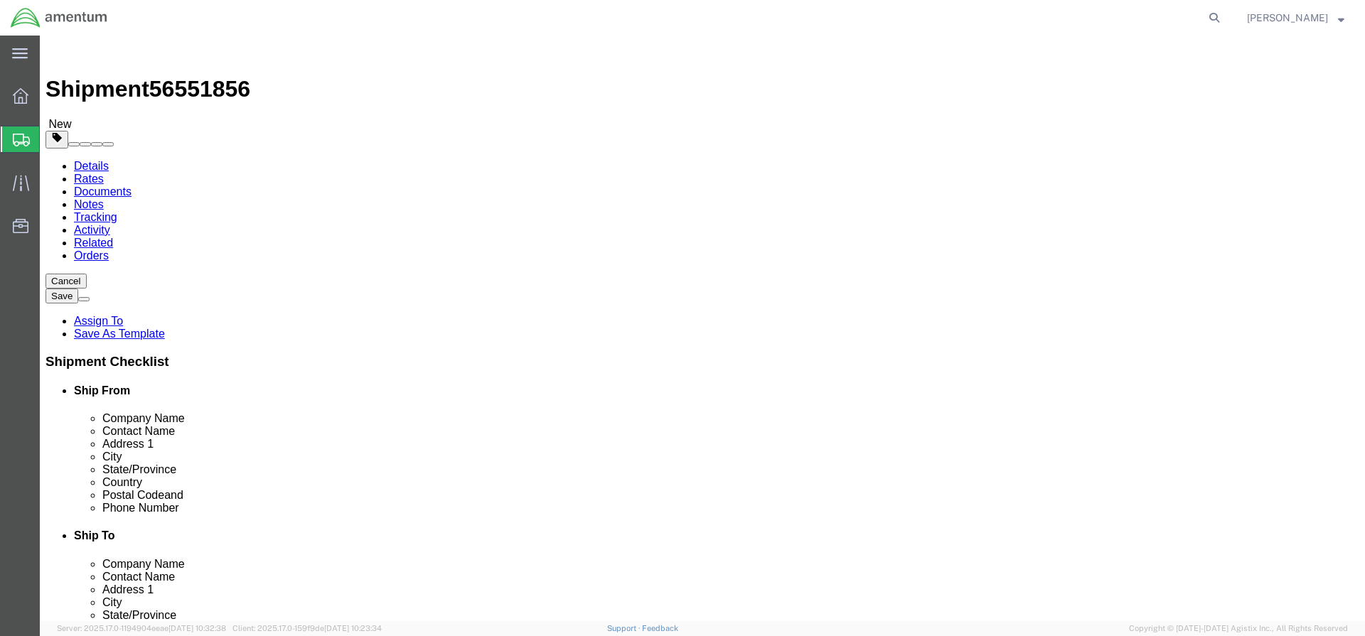
type input "12"
click input "text"
type input "9"
click input "text"
type input "4"
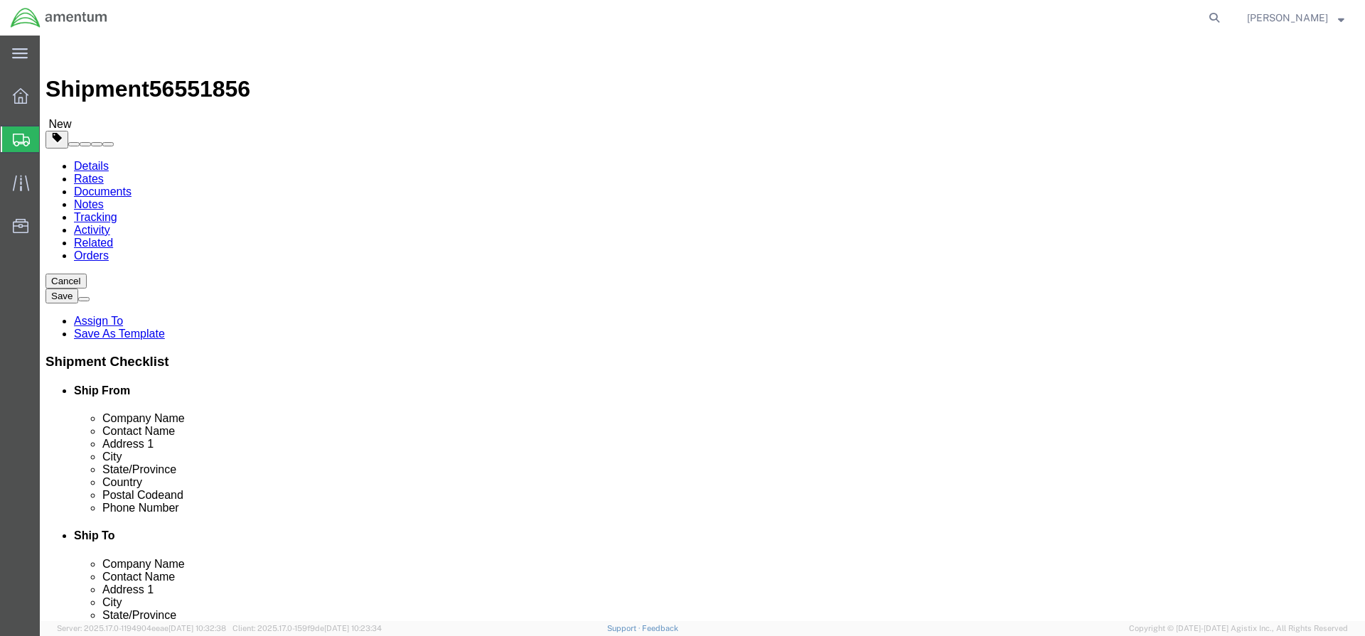
type input "7"
click input "0.00"
drag, startPoint x: 225, startPoint y: 327, endPoint x: 193, endPoint y: 327, distance: 32.0
click input "0.00"
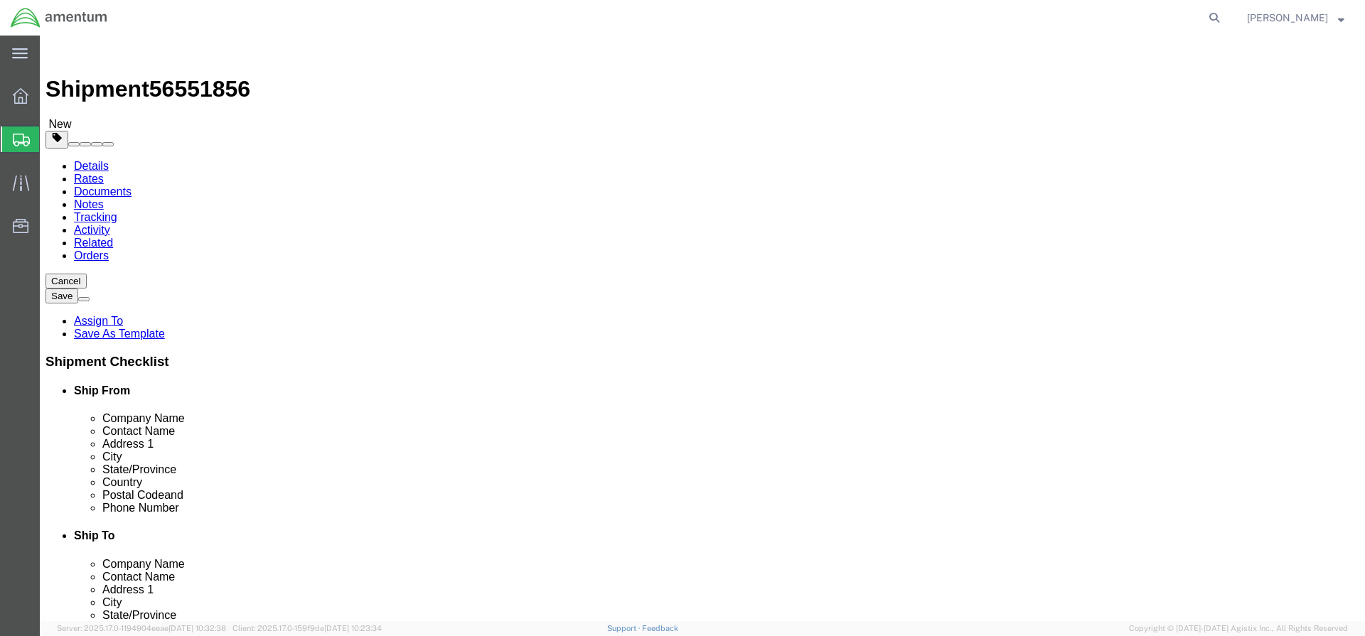
type input "2"
click link "Add Content"
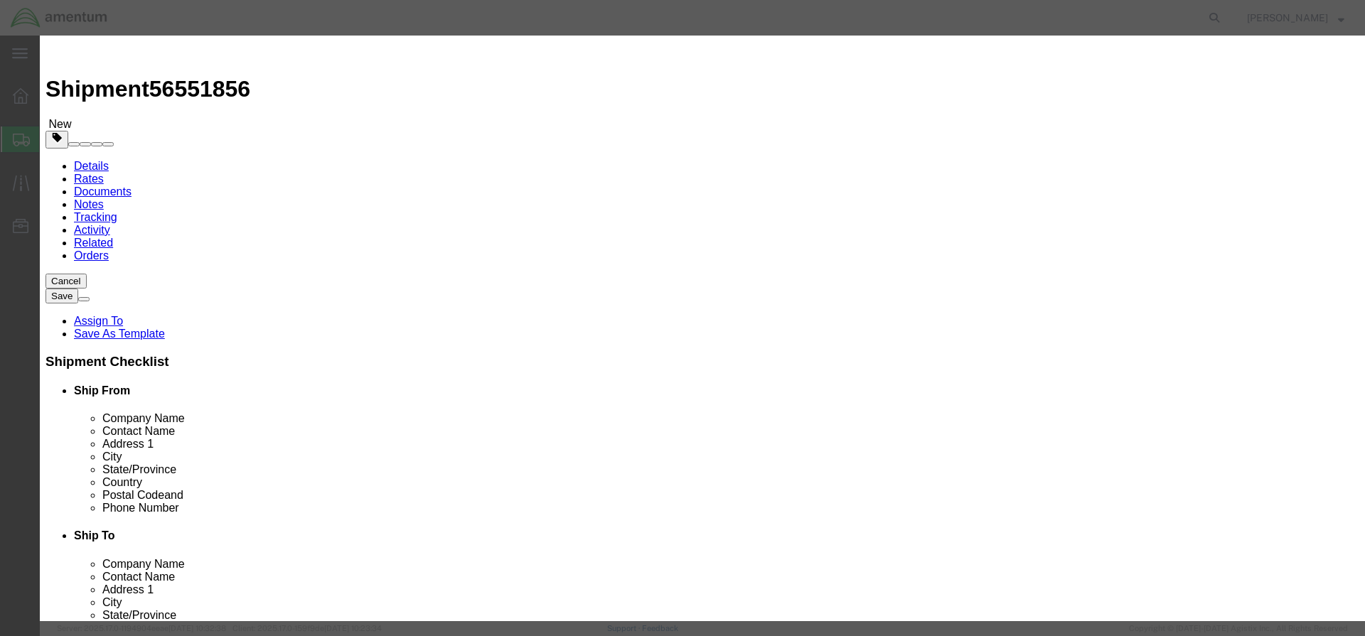
click input "text"
click input "HOSE ASSY"
type input "HOSE ASSY"
click textarea
click input "0"
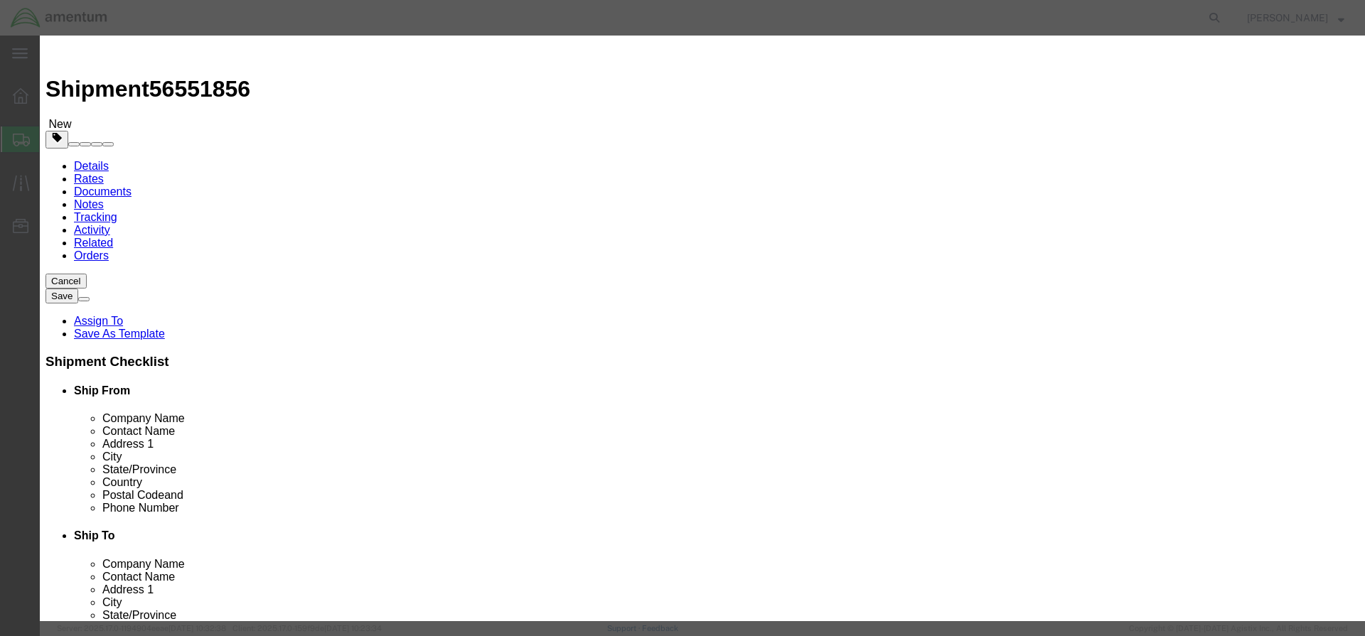
type input "1"
click input "text"
type input "10.00"
click button "Save & Close"
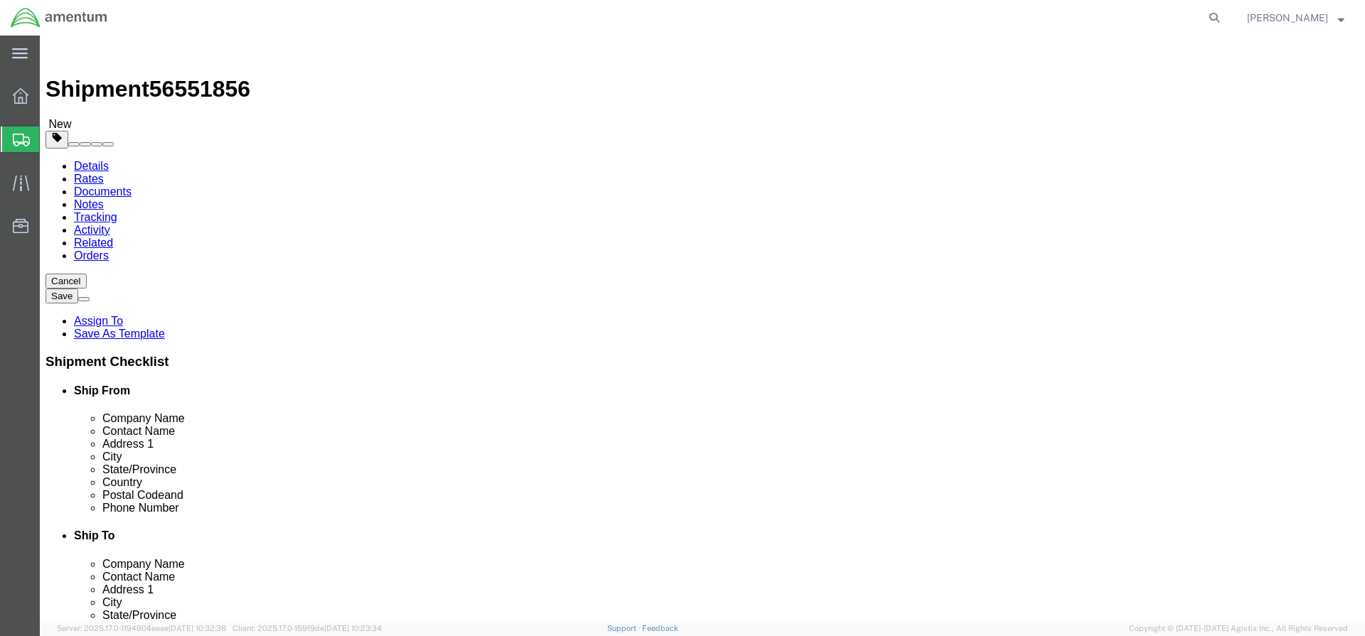
click button "Rate Shipment"
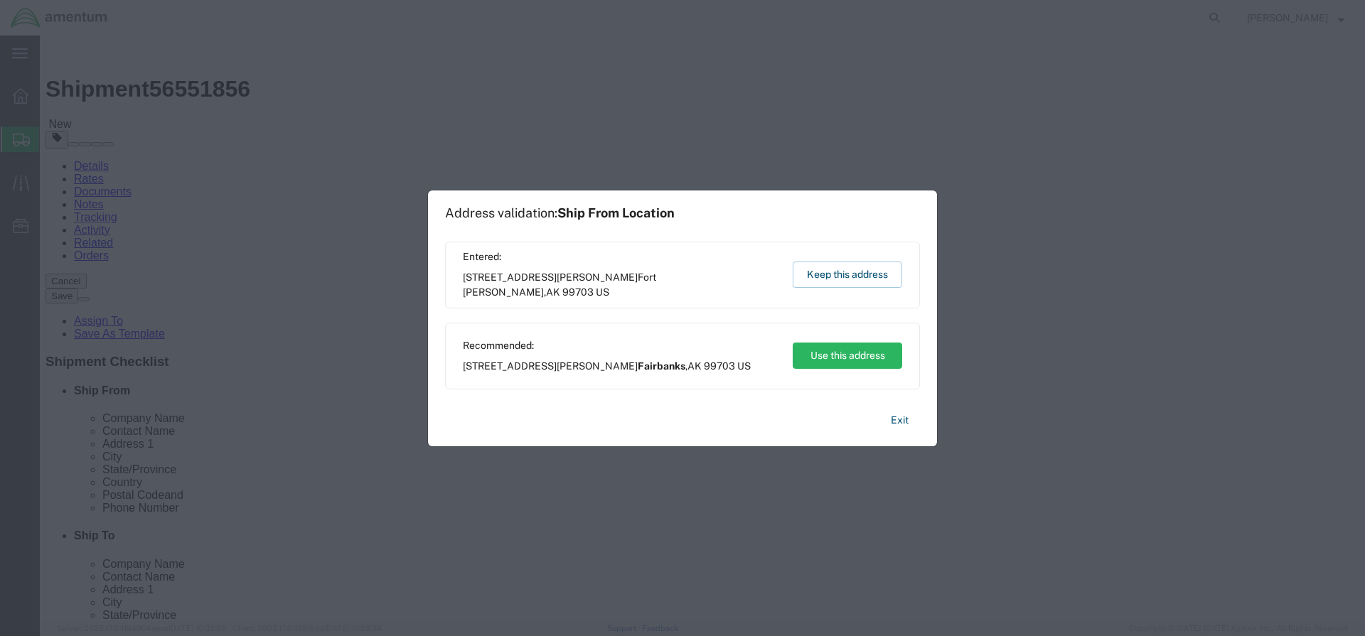
scroll to position [25, 0]
click at [835, 273] on button "Keep this address" at bounding box center [847, 275] width 109 height 26
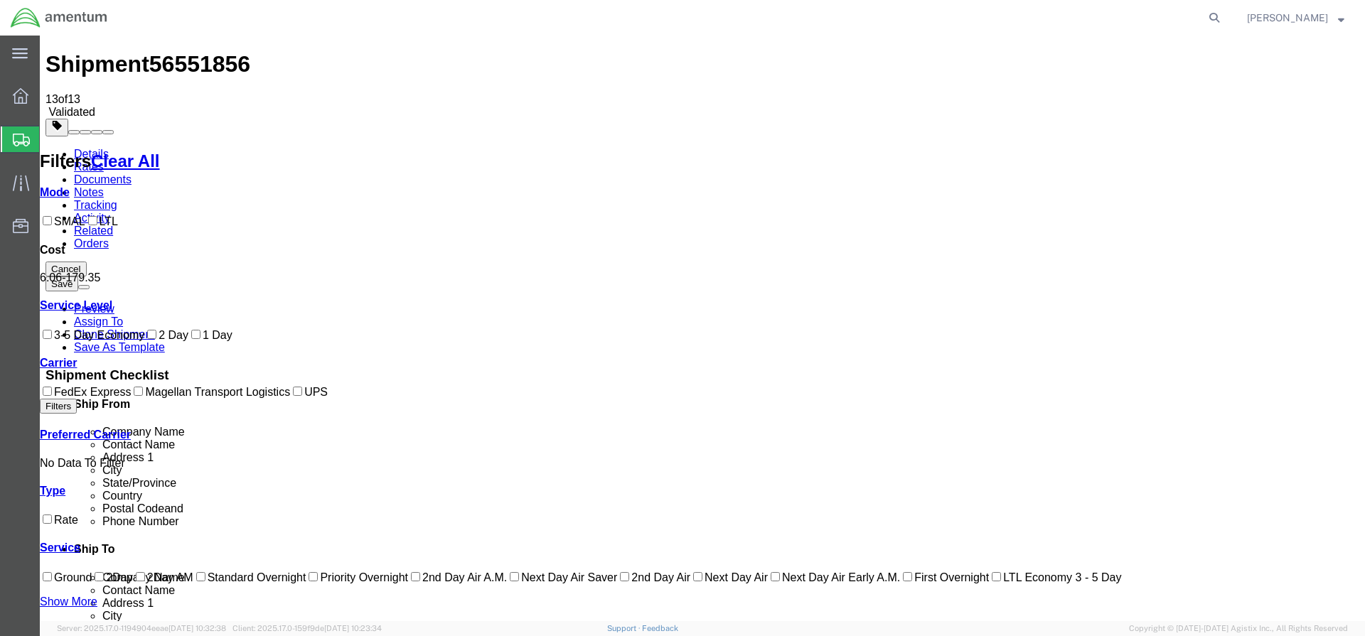
scroll to position [0, 0]
